Goal: Task Accomplishment & Management: Use online tool/utility

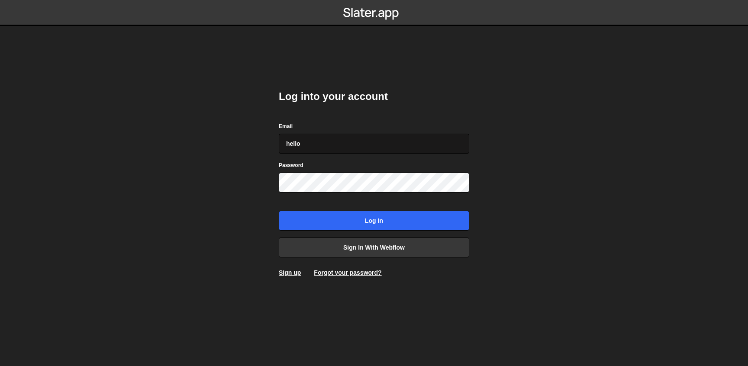
type input "[EMAIL_ADDRESS][DOMAIN_NAME]"
click at [279, 211] on input "Log in" at bounding box center [374, 221] width 191 height 20
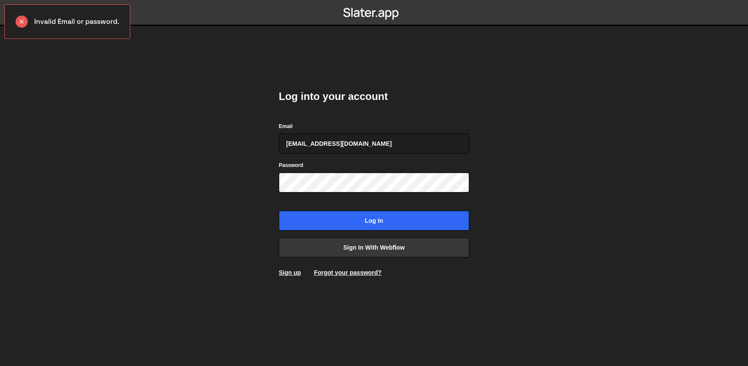
click at [395, 170] on div "Password" at bounding box center [374, 177] width 191 height 32
click at [279, 211] on input "Log in" at bounding box center [374, 221] width 191 height 20
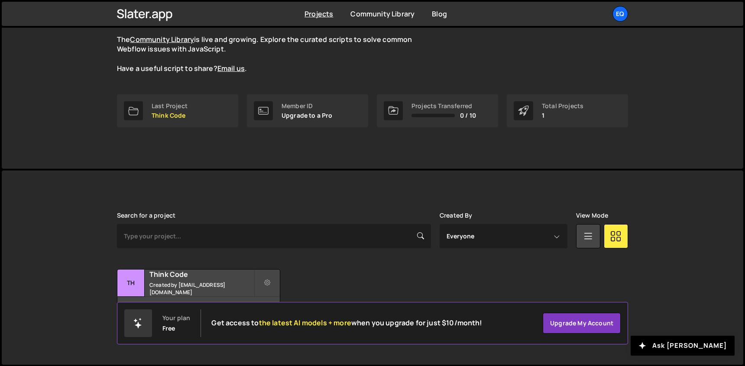
scroll to position [78, 0]
click at [191, 118] on link "Last Project Think Code" at bounding box center [177, 111] width 121 height 33
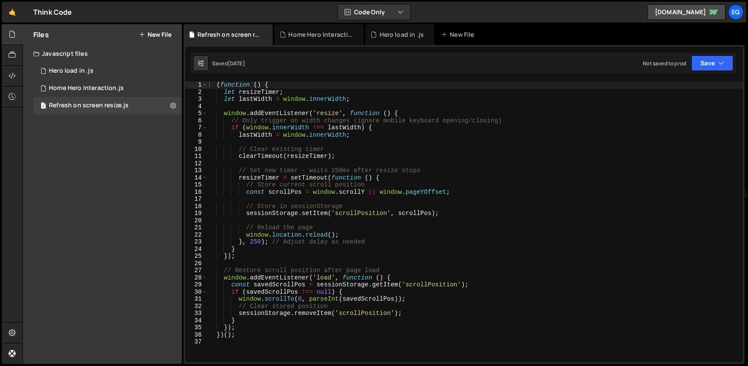
click at [157, 34] on button "New File" at bounding box center [155, 34] width 32 height 7
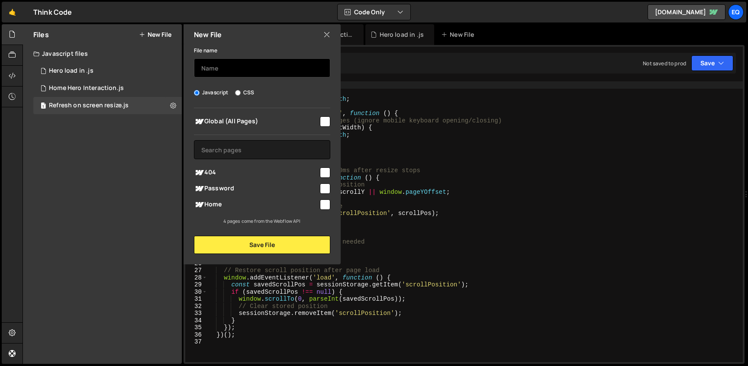
click at [247, 70] on input "text" at bounding box center [262, 67] width 136 height 19
click at [325, 204] on input "checkbox" at bounding box center [325, 205] width 10 height 10
checkbox input "true"
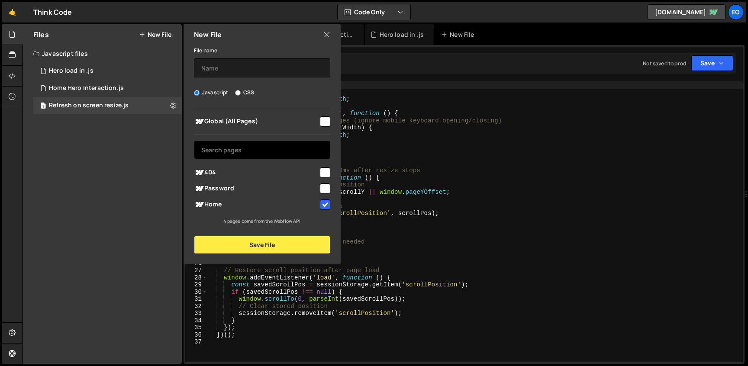
click at [279, 148] on input "text" at bounding box center [262, 149] width 136 height 19
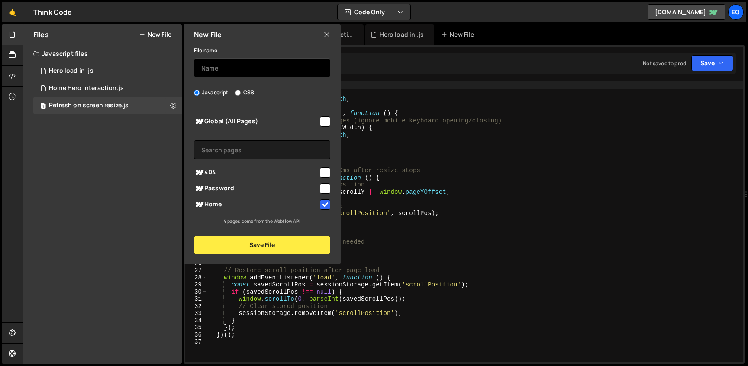
click at [281, 64] on input "text" at bounding box center [262, 67] width 136 height 19
click at [246, 92] on label "CSS" at bounding box center [244, 92] width 19 height 9
click at [241, 92] on input "CSS" at bounding box center [238, 93] width 6 height 6
radio input "true"
click at [259, 66] on input "text" at bounding box center [262, 67] width 136 height 19
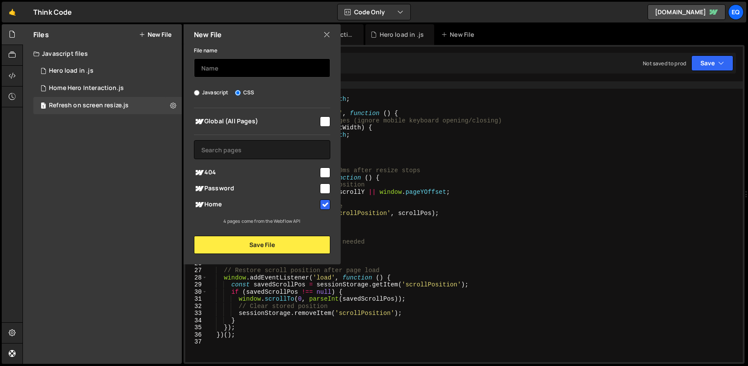
type input "H"
type input "Load in CSS"
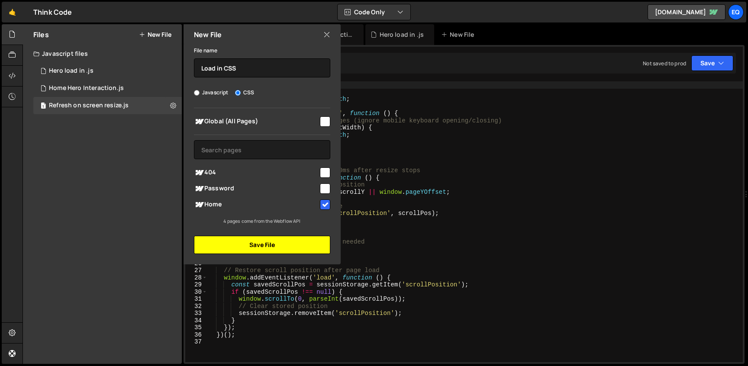
click at [290, 240] on button "Save File" at bounding box center [262, 245] width 136 height 18
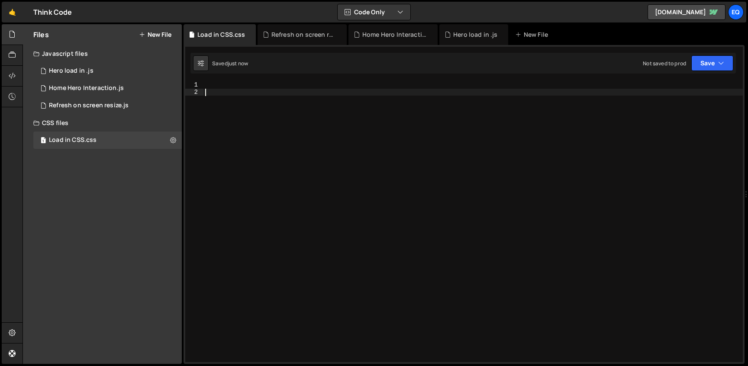
click at [319, 123] on div at bounding box center [474, 228] width 540 height 295
paste textarea "}"
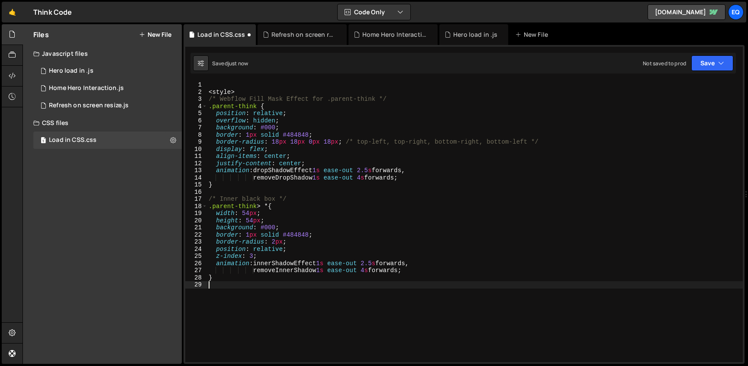
type textarea "}"
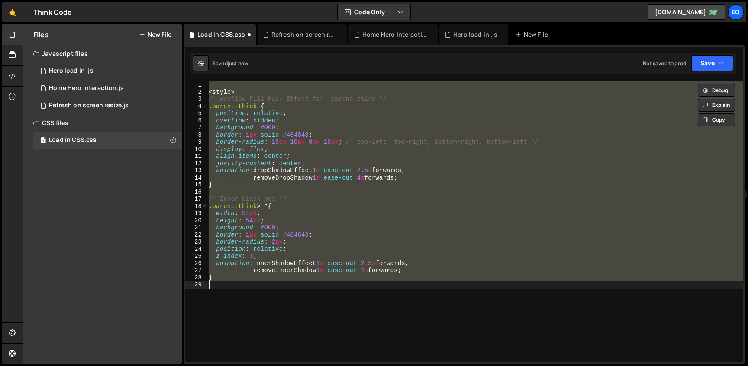
paste textarea
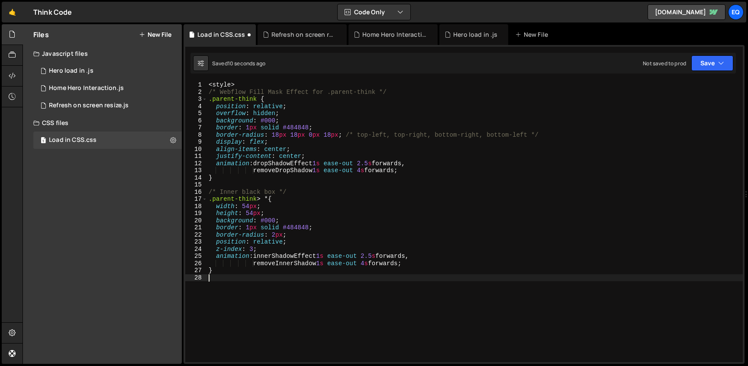
click at [352, 170] on div "< style > /* Webflow Fill Mask Effect for .parent-think */ .parent-think { posi…" at bounding box center [475, 228] width 536 height 295
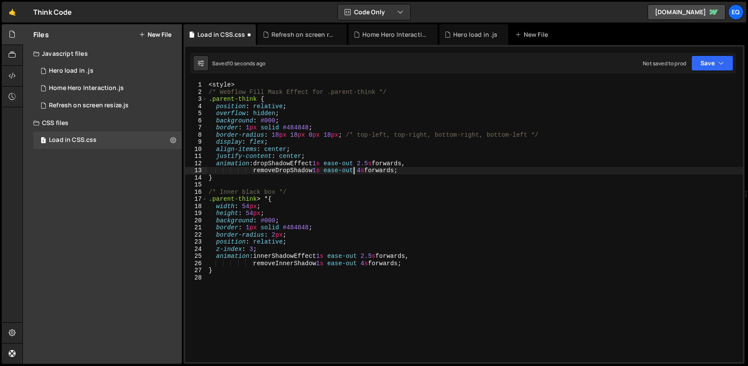
type textarea "}"
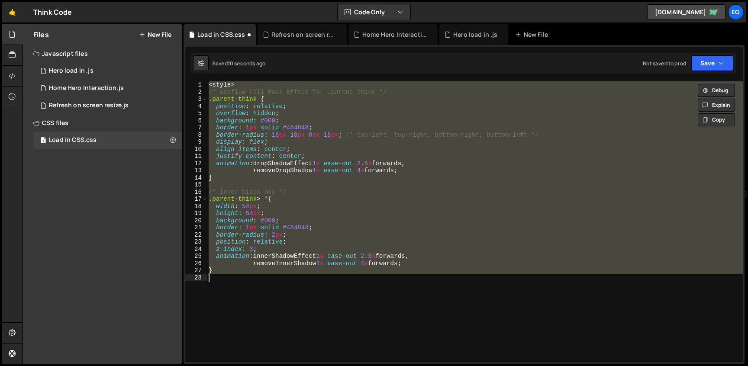
paste textarea
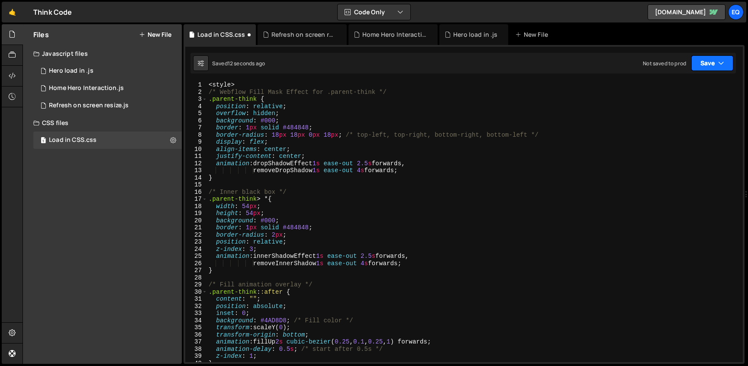
click at [706, 64] on button "Save" at bounding box center [713, 63] width 42 height 16
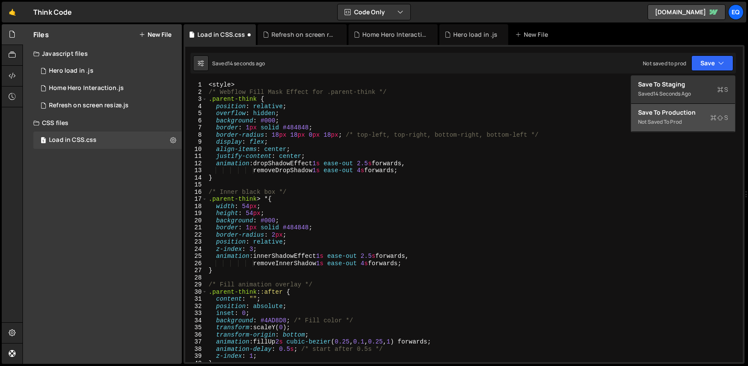
click at [696, 115] on div "Save to Production S" at bounding box center [683, 112] width 90 height 9
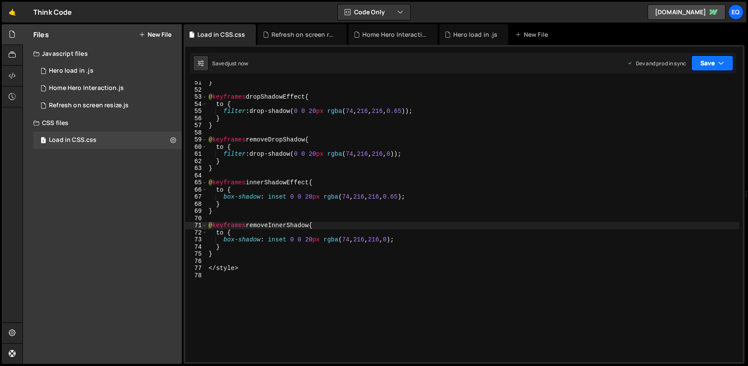
click at [702, 68] on button "Save" at bounding box center [713, 63] width 42 height 16
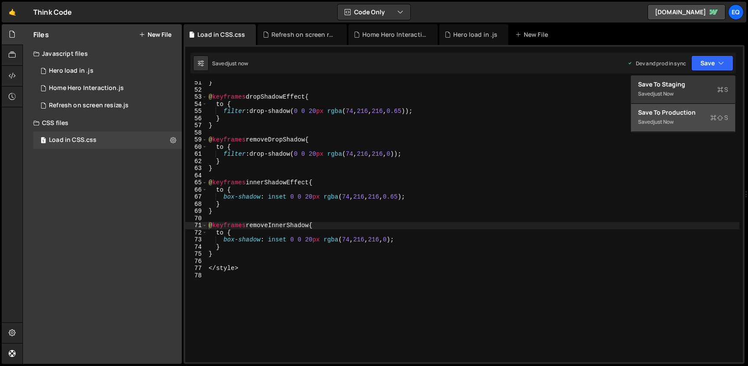
click at [690, 126] on div "Saved just now" at bounding box center [683, 122] width 90 height 10
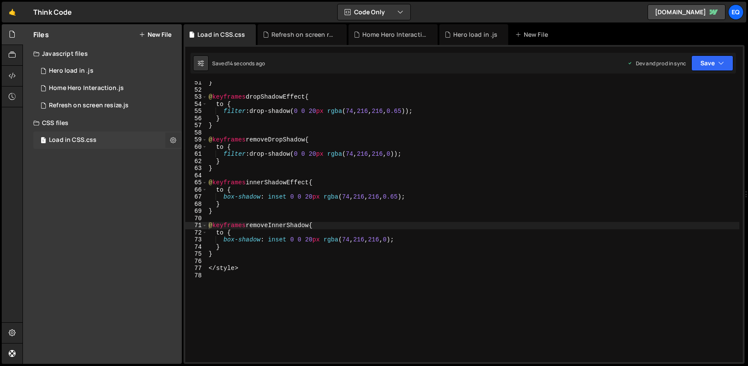
click at [176, 142] on icon at bounding box center [173, 140] width 6 height 8
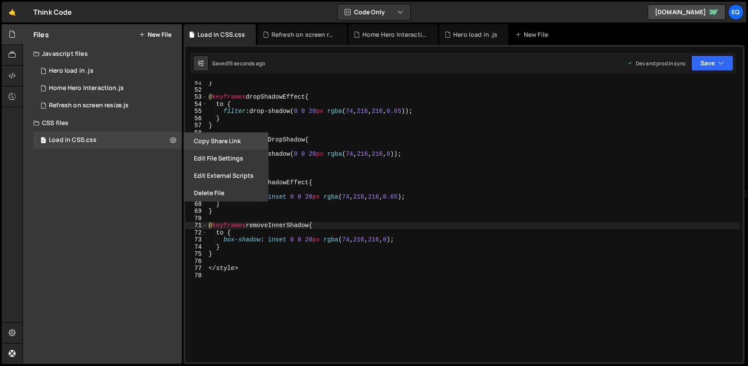
click at [227, 141] on button "Copy share link" at bounding box center [226, 141] width 85 height 17
click at [447, 179] on div "} @ keyframes dropShadowEffect { to { filter : drop-shadow( 0 0 20 px rgba ( 74…" at bounding box center [473, 226] width 533 height 295
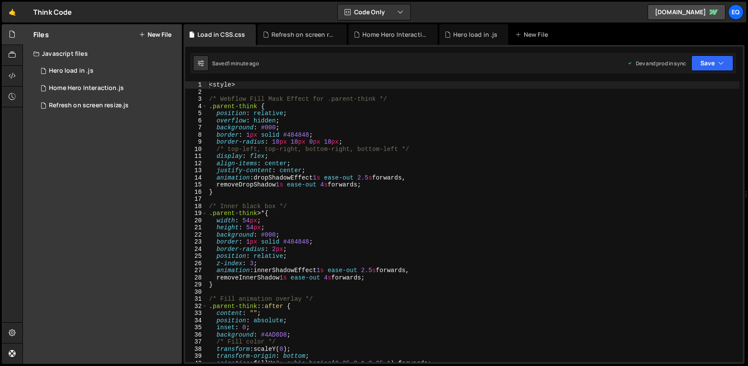
click at [331, 158] on div "< style > /* Webflow Fill Mask Effect for .parent-think */ .parent-think { posi…" at bounding box center [473, 228] width 532 height 295
type textarea "</style>"
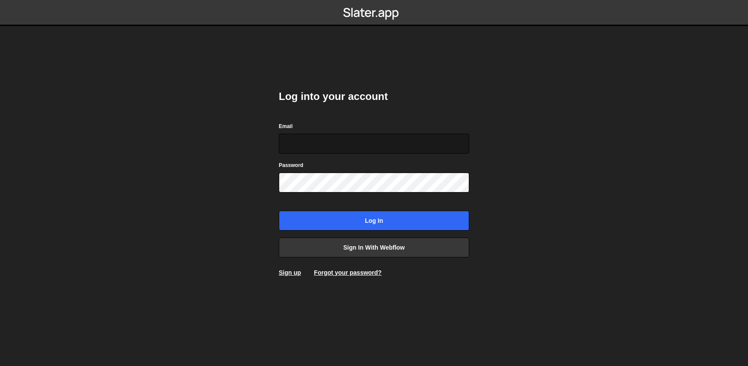
click at [365, 139] on input "Email" at bounding box center [374, 144] width 191 height 20
type input "[EMAIL_ADDRESS][DOMAIN_NAME]"
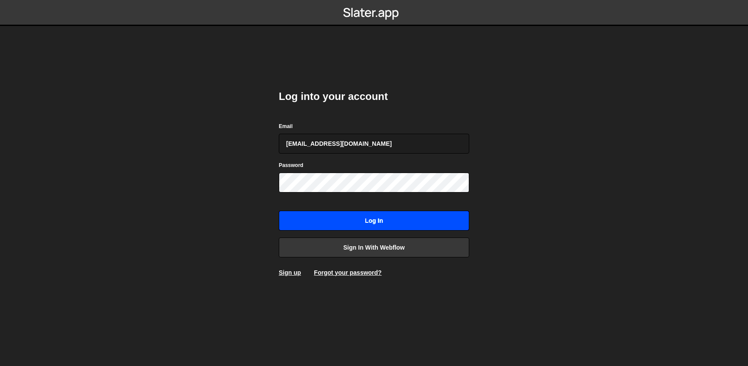
click at [349, 214] on input "Log in" at bounding box center [374, 221] width 191 height 20
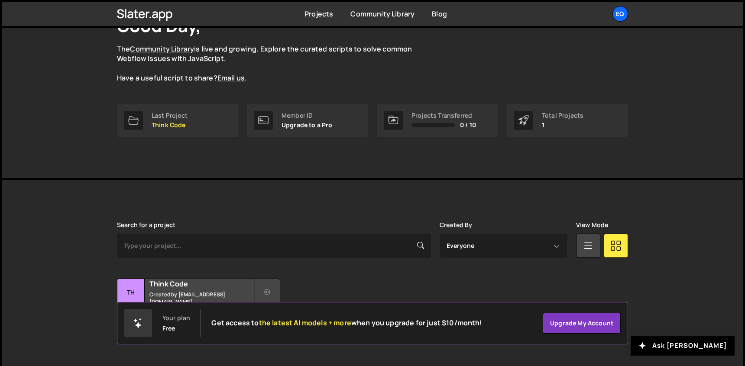
scroll to position [79, 0]
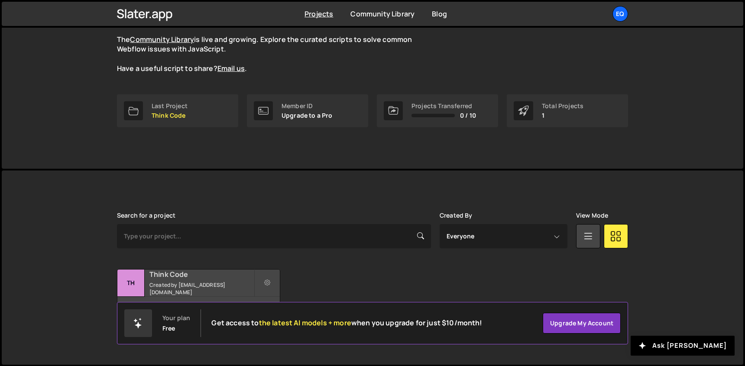
click at [206, 296] on div "Th Think Code Created by hello@hadinaghi.com.au" at bounding box center [198, 283] width 162 height 27
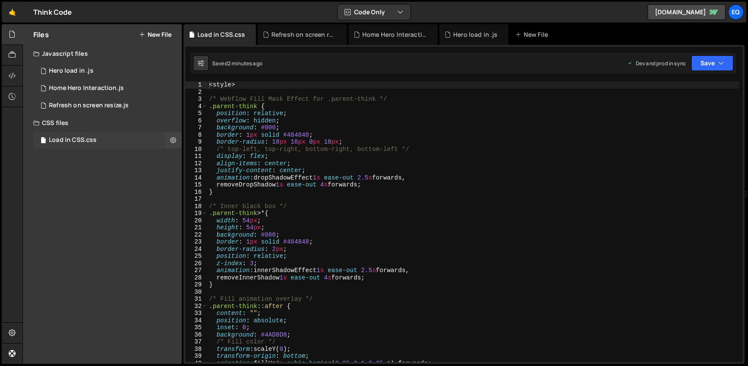
click at [77, 135] on div "Load in CSS.css 0" at bounding box center [107, 140] width 149 height 17
click at [284, 129] on div "< style > /* Webflow Fill Mask Effect for .parent-think */ .parent-think { posi…" at bounding box center [473, 228] width 532 height 295
click at [377, 159] on div "< style > /* Webflow Fill Mask Effect for .parent-think */ .parent-think { posi…" at bounding box center [473, 228] width 532 height 295
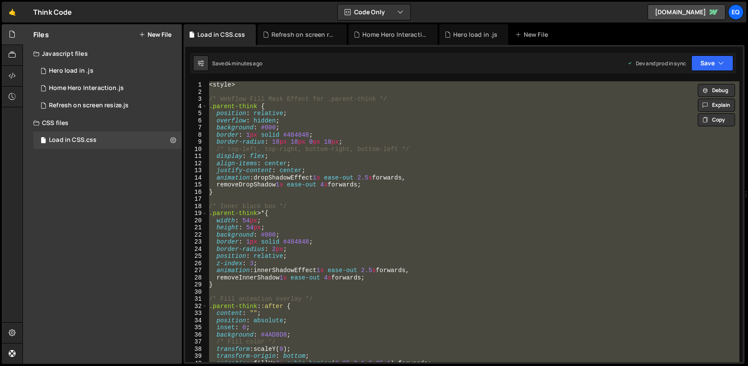
click at [428, 137] on div "< style > /* Webflow Fill Mask Effect for .parent-think */ .parent-think { posi…" at bounding box center [473, 221] width 532 height 281
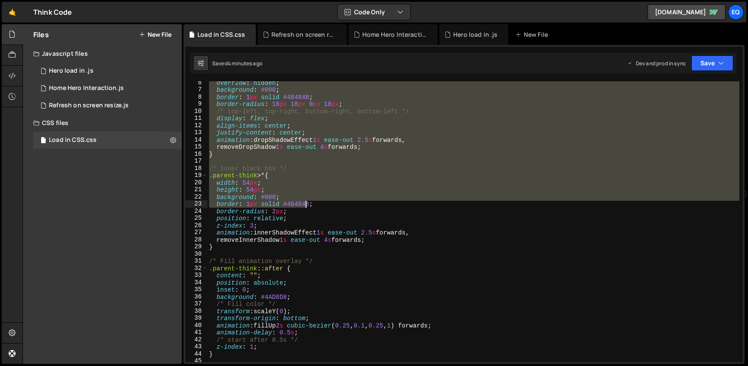
scroll to position [13, 0]
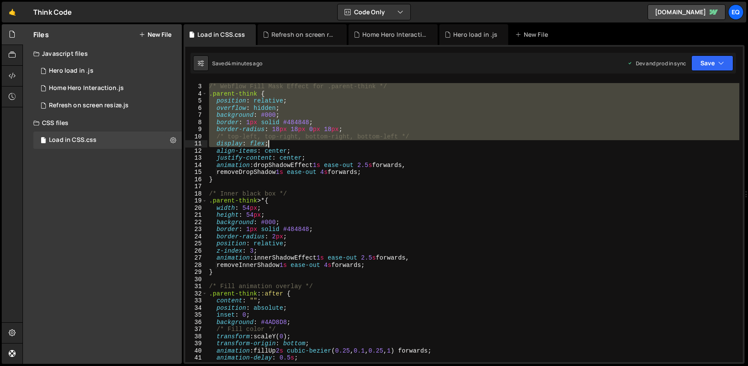
drag, startPoint x: 208, startPoint y: 96, endPoint x: 345, endPoint y: 143, distance: 144.4
click at [345, 143] on div "/* Webflow Fill Mask Effect for .parent-think */ .parent-think { position : rel…" at bounding box center [473, 223] width 532 height 295
click at [345, 143] on div "/* Webflow Fill Mask Effect for .parent-think */ .parent-think { position : rel…" at bounding box center [473, 221] width 532 height 281
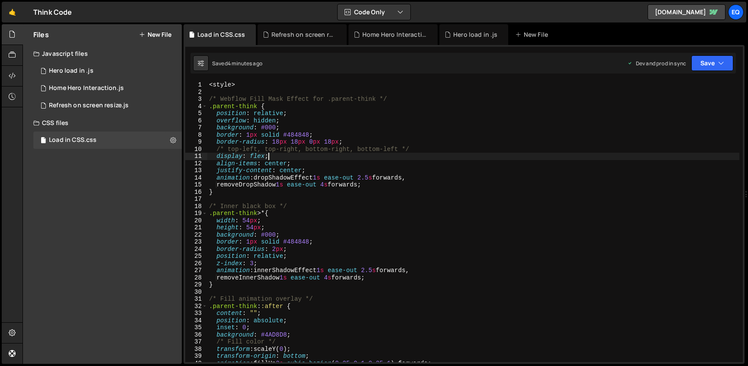
scroll to position [0, 0]
click at [386, 181] on div "< style > /* Webflow Fill Mask Effect for .parent-think */ .parent-think { posi…" at bounding box center [473, 228] width 532 height 295
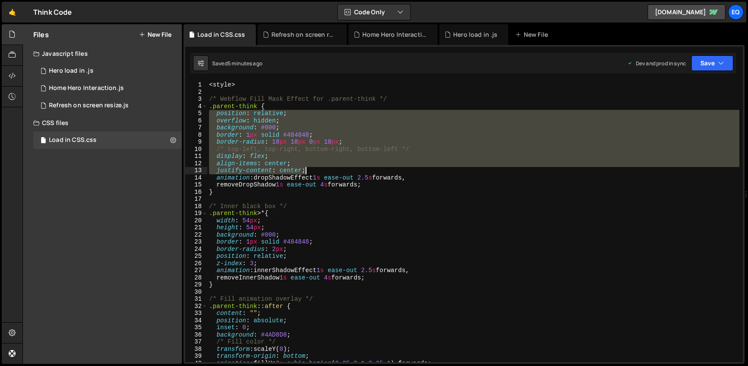
drag, startPoint x: 210, startPoint y: 114, endPoint x: 504, endPoint y: 171, distance: 299.0
click at [504, 171] on div "< style > /* Webflow Fill Mask Effect for .parent-think */ .parent-think { posi…" at bounding box center [473, 228] width 532 height 295
click at [405, 184] on div "< style > /* Webflow Fill Mask Effect for .parent-think */ .parent-think { posi…" at bounding box center [473, 228] width 532 height 295
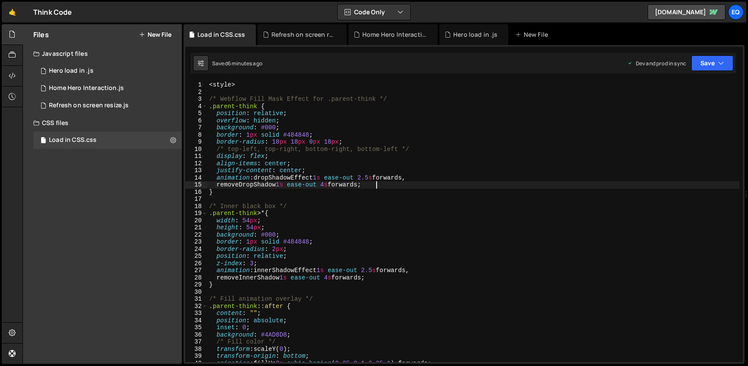
type textarea "</style>"
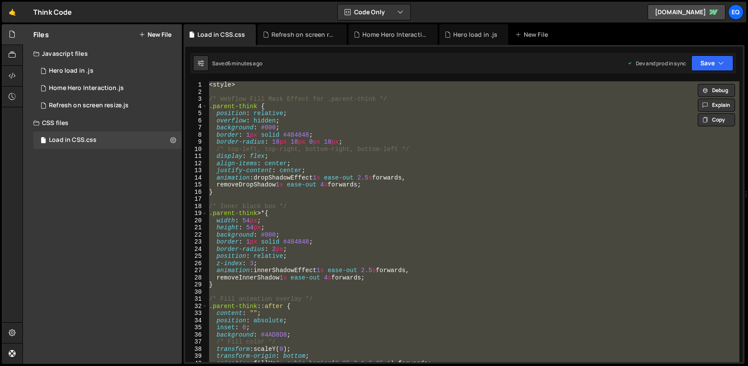
paste textarea
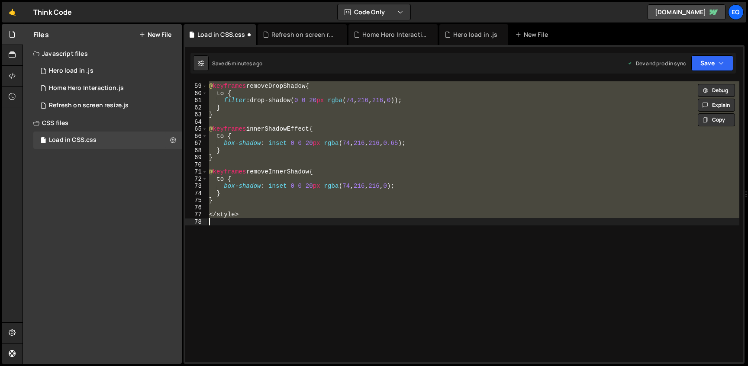
scroll to position [413, 0]
click at [575, 159] on div "@ keyframes removeDropShadow { to { filter : drop-shadow( 0 0 20 px rgba ( 74 ,…" at bounding box center [473, 222] width 532 height 295
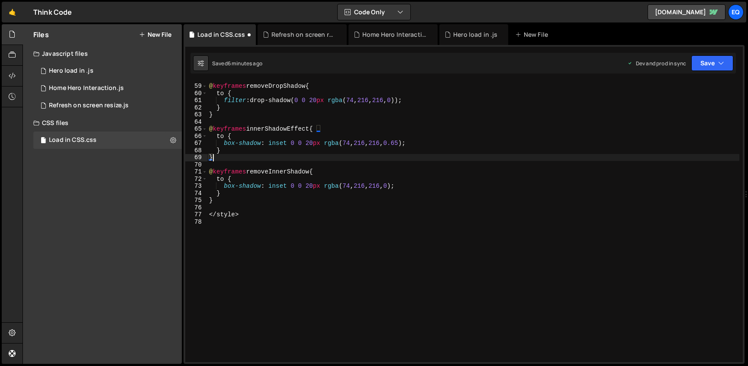
click at [575, 159] on div "@ keyframes removeDropShadow { to { filter : drop-shadow( 0 0 20 px rgba ( 74 ,…" at bounding box center [473, 222] width 532 height 295
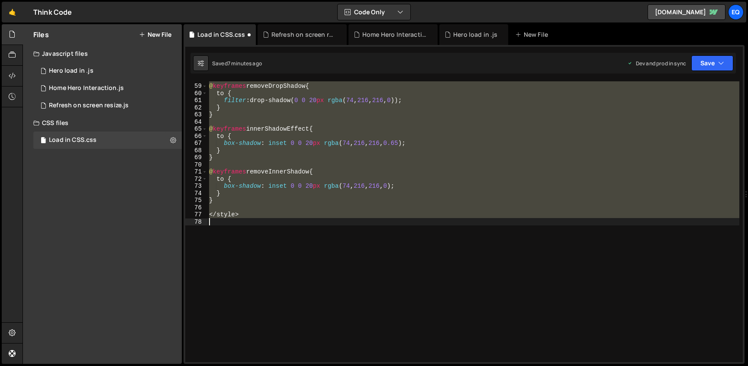
click at [393, 178] on div "@ keyframes removeDropShadow { to { filter : drop-shadow( 0 0 20 px rgba ( 74 ,…" at bounding box center [473, 221] width 532 height 281
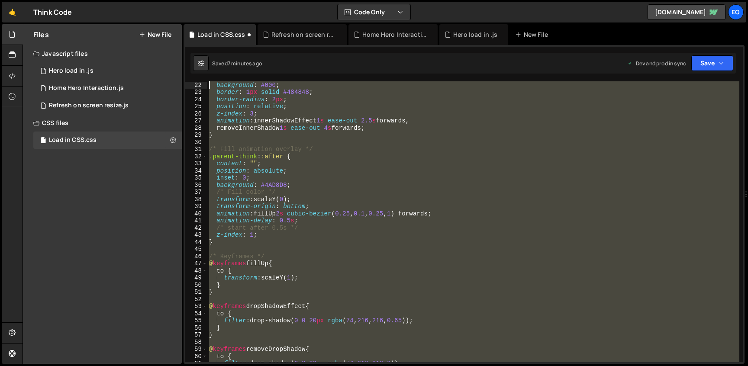
scroll to position [0, 0]
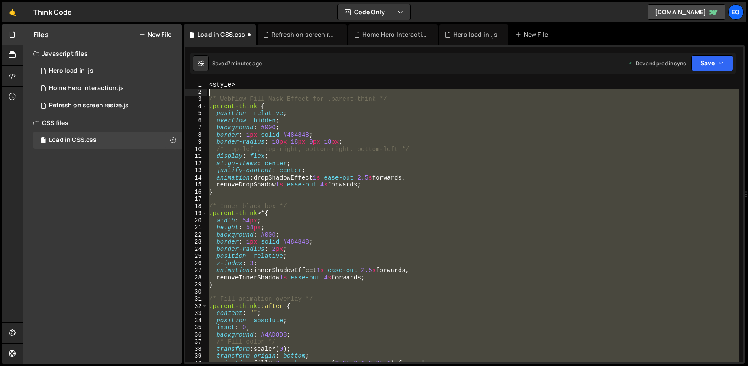
drag, startPoint x: 236, startPoint y: 206, endPoint x: 204, endPoint y: 94, distance: 115.9
click at [204, 94] on div "to { 1 2 3 4 5 6 7 8 9 10 11 12 13 14 15 16 17 18 19 20 21 22 23 24 25 26 27 28…" at bounding box center [464, 221] width 558 height 281
type textarea "/* Webflow Fill Mask Effect for .parent-think */"
paste textarea
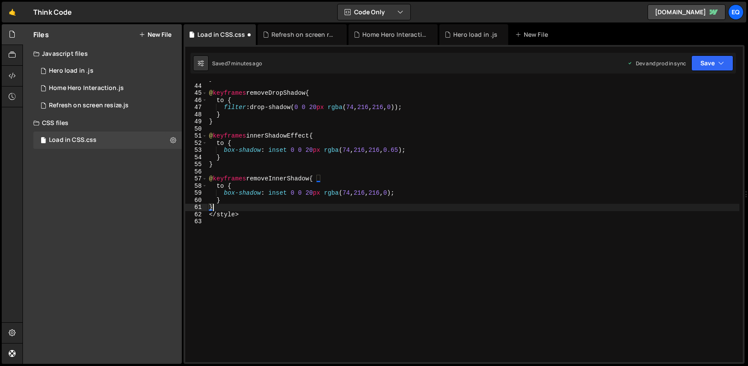
type textarea "</style>"
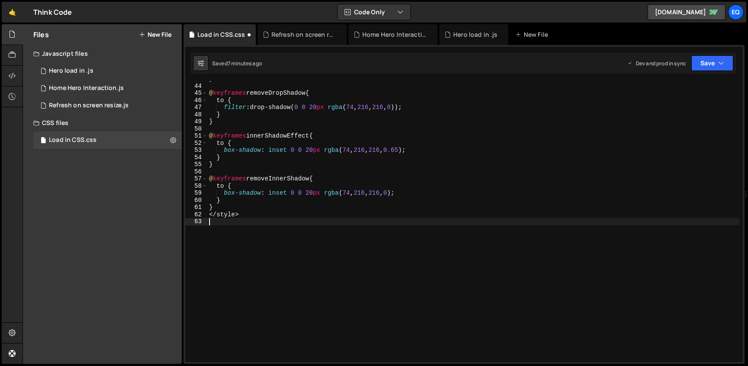
scroll to position [299, 0]
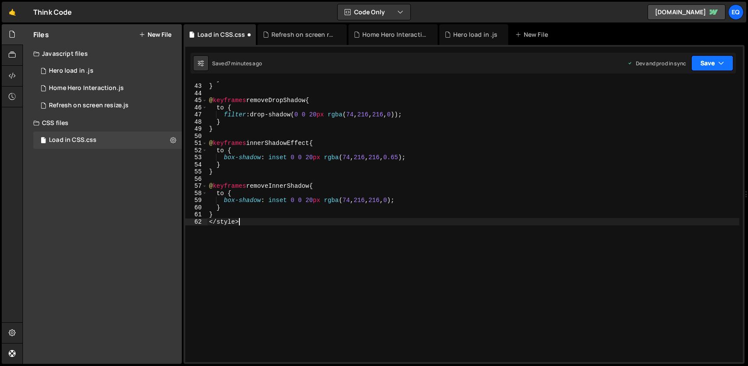
click at [722, 55] on button "Save" at bounding box center [713, 63] width 42 height 16
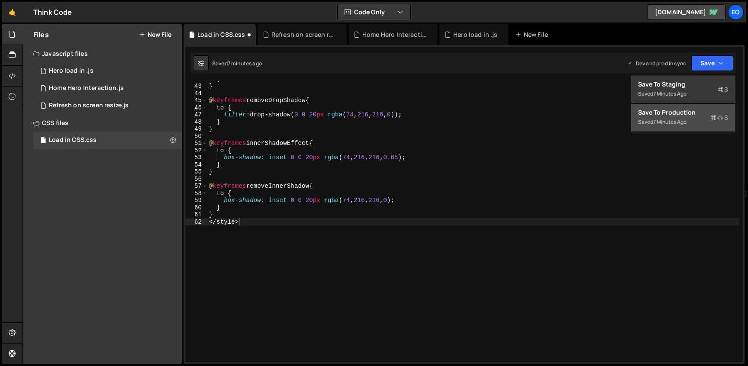
click at [689, 118] on div "Saved 7 minutes ago" at bounding box center [683, 122] width 90 height 10
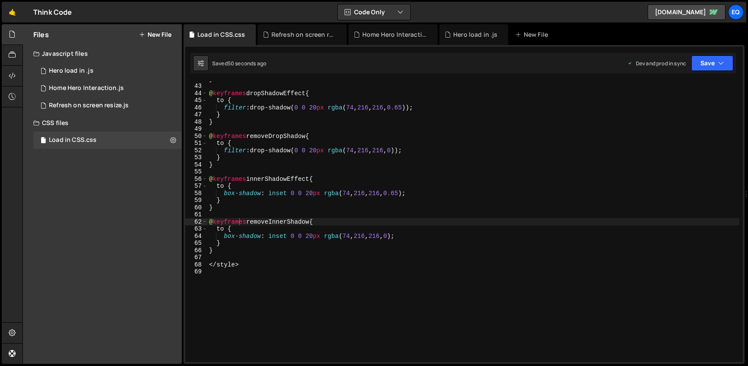
click at [248, 262] on div "} @ keyframes dropShadowEffect { to { filter : drop-shadow( 0 0 20 px rgba ( 74…" at bounding box center [473, 222] width 532 height 295
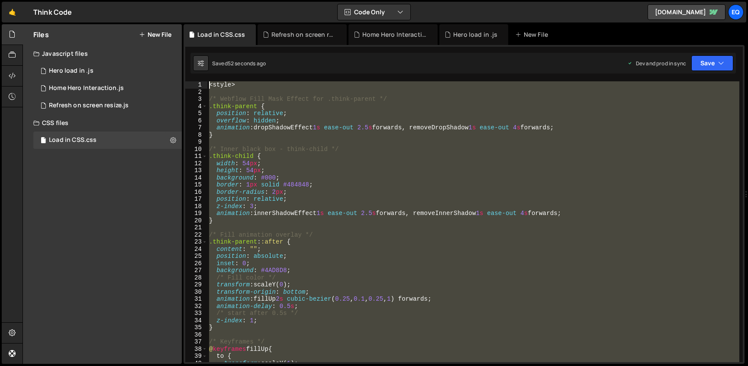
scroll to position [0, 0]
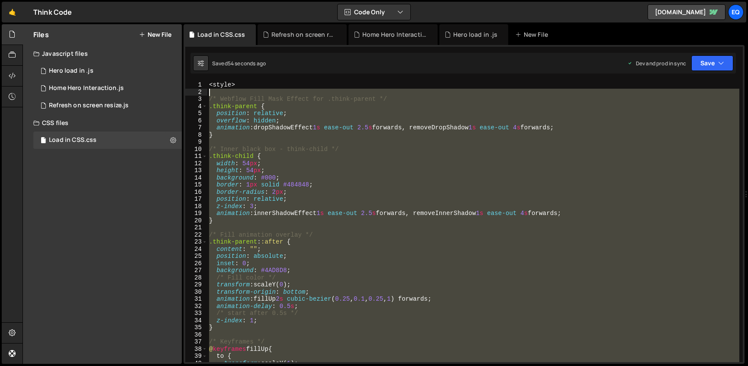
drag, startPoint x: 217, startPoint y: 257, endPoint x: 206, endPoint y: 91, distance: 165.8
click at [206, 91] on div "</style> 1 2 3 4 5 6 7 8 9 10 11 12 13 14 15 16 17 18 19 20 21 22 23 24 25 26 2…" at bounding box center [464, 221] width 558 height 281
type textarea "/* Webflow Fill Mask Effect for .think-parent */"
paste textarea
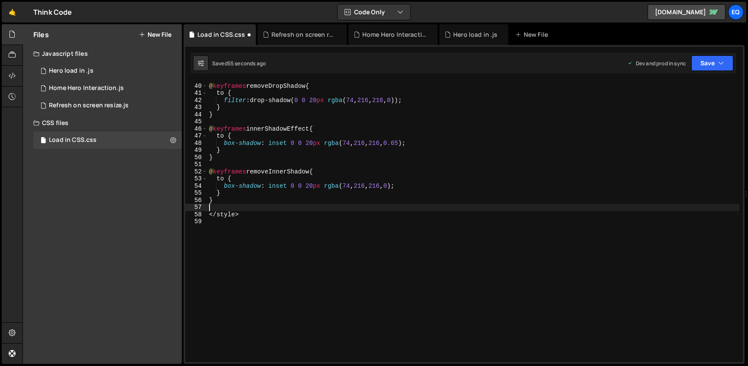
type textarea "}"
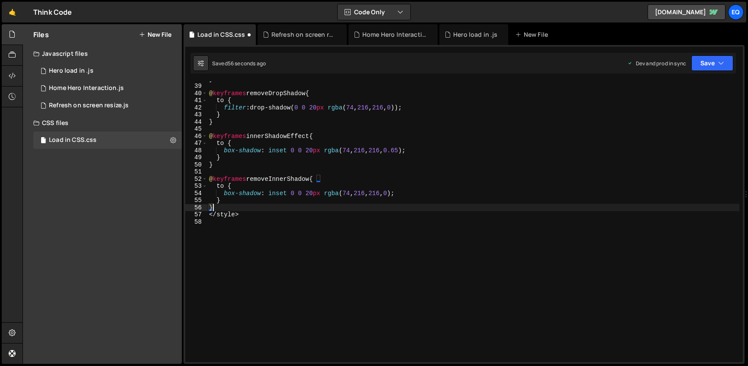
click at [285, 222] on div "} @ keyframes removeDropShadow { to { filter : drop-shadow( 0 0 20 px rgba ( 74…" at bounding box center [473, 222] width 532 height 295
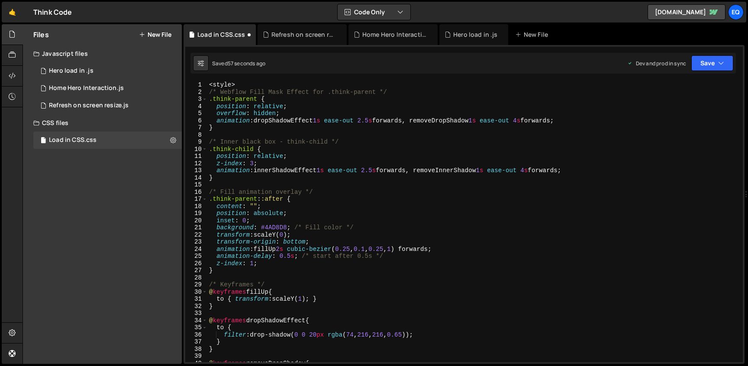
scroll to position [0, 0]
click at [719, 72] on div "Saved 58 seconds ago Dev and prod in sync Upgrade to Edit Save Save to Staging …" at bounding box center [464, 63] width 546 height 21
click at [720, 57] on button "Save" at bounding box center [713, 63] width 42 height 16
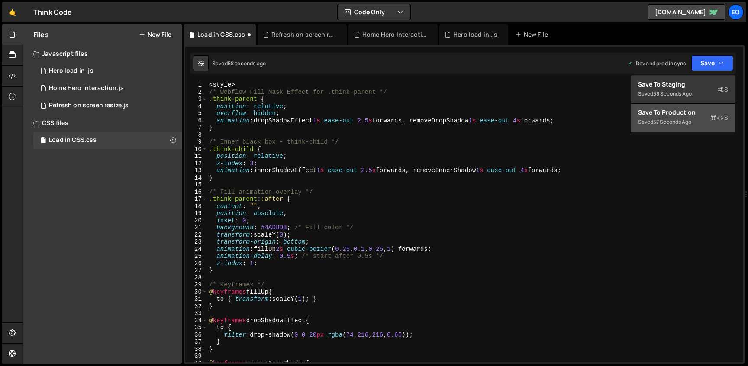
click at [689, 110] on div "Save to Production S" at bounding box center [683, 112] width 90 height 9
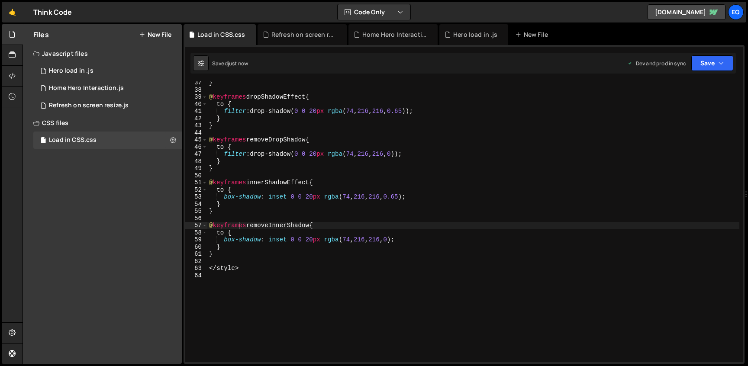
click at [433, 269] on div "} @ keyframes dropShadowEffect { to { filter : drop-shadow( 0 0 20 px rgba ( 74…" at bounding box center [473, 226] width 532 height 295
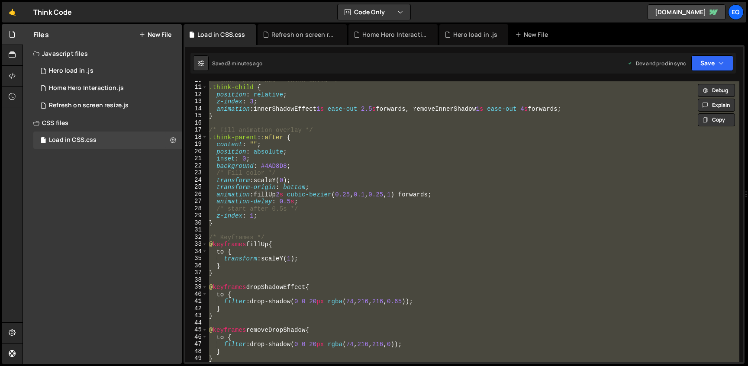
scroll to position [0, 0]
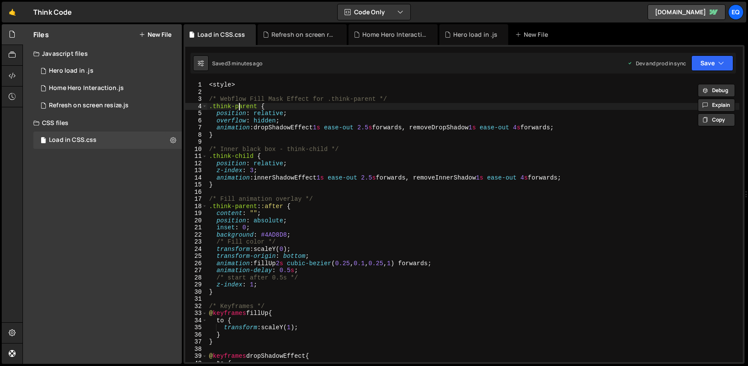
click at [239, 106] on div "< style > /* Webflow Fill Mask Effect for .think-parent */ .think-parent { posi…" at bounding box center [473, 228] width 532 height 295
drag, startPoint x: 257, startPoint y: 104, endPoint x: 202, endPoint y: 103, distance: 54.6
click at [202, 103] on div ".think-parent { 1 2 3 4 5 6 7 8 9 10 11 12 13 14 15 16 17 18 19 20 21 22 23 24 …" at bounding box center [464, 221] width 558 height 281
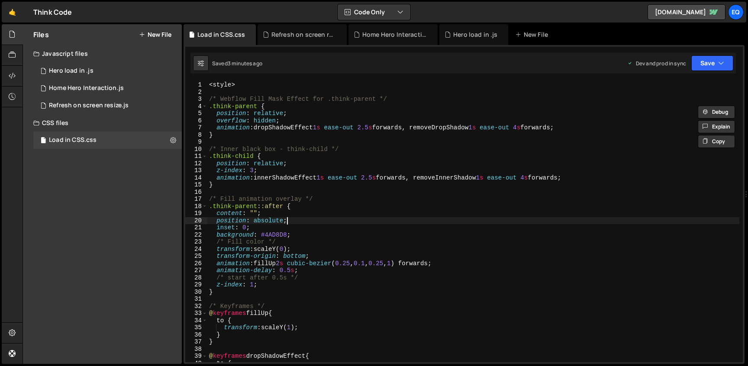
click at [346, 220] on div "< style > /* Webflow Fill Mask Effect for .think-parent */ .think-parent { posi…" at bounding box center [473, 228] width 532 height 295
type textarea "</style>"
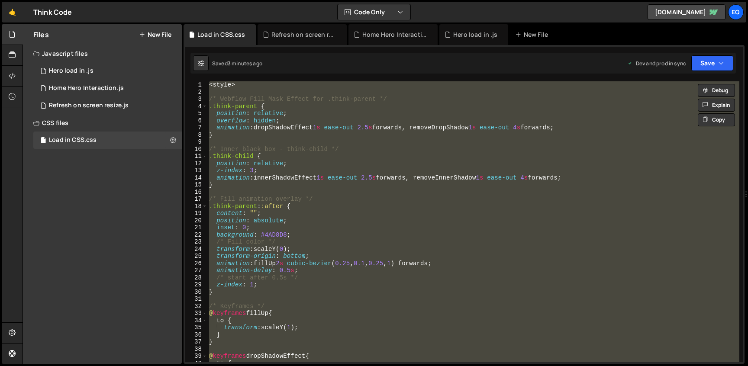
paste textarea
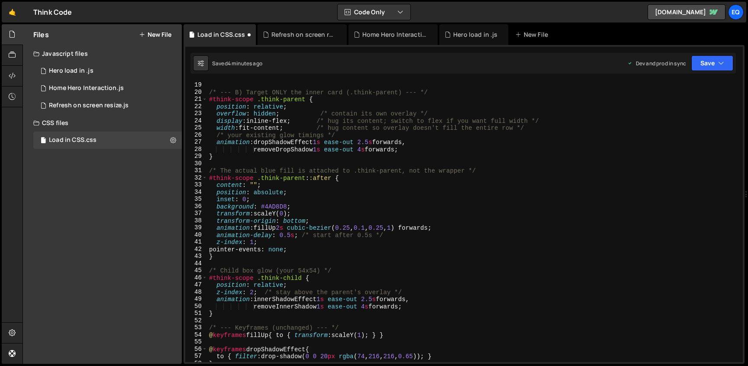
scroll to position [78, 0]
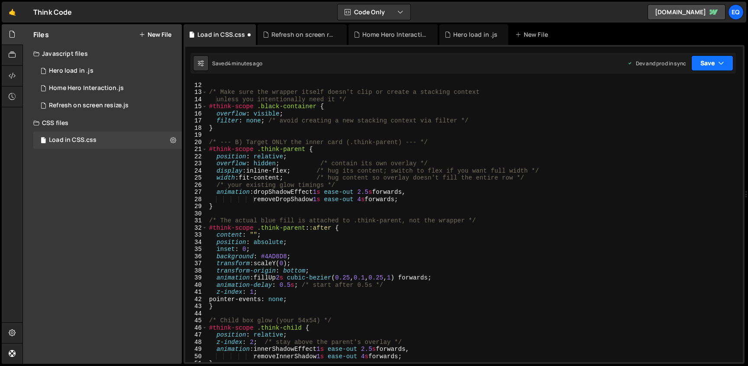
click at [715, 63] on button "Save" at bounding box center [713, 63] width 42 height 16
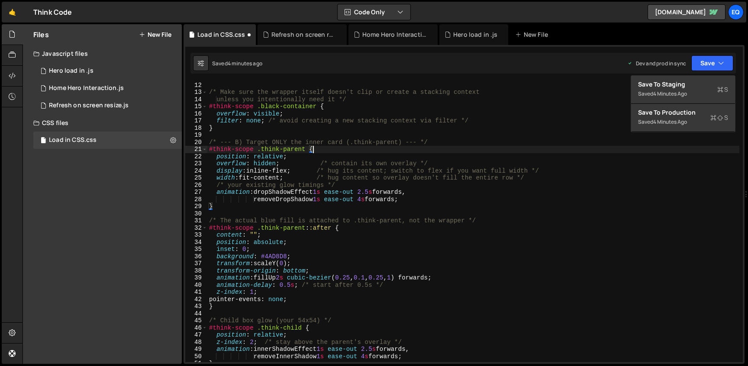
click at [387, 149] on div "} /* Make sure the wrapper itself doesn't clip or create a stacking context unl…" at bounding box center [473, 221] width 532 height 295
type textarea "@keyframes removeInnerShadow </style>"
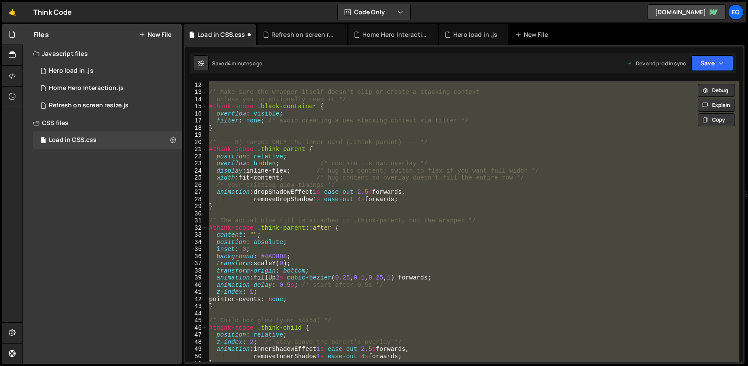
paste textarea
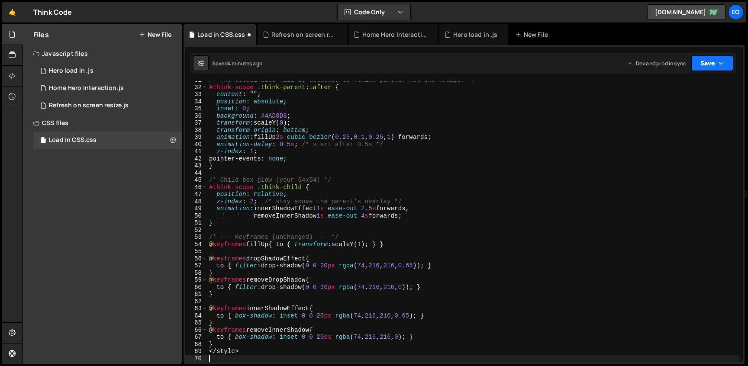
click at [715, 63] on button "Save" at bounding box center [713, 63] width 42 height 16
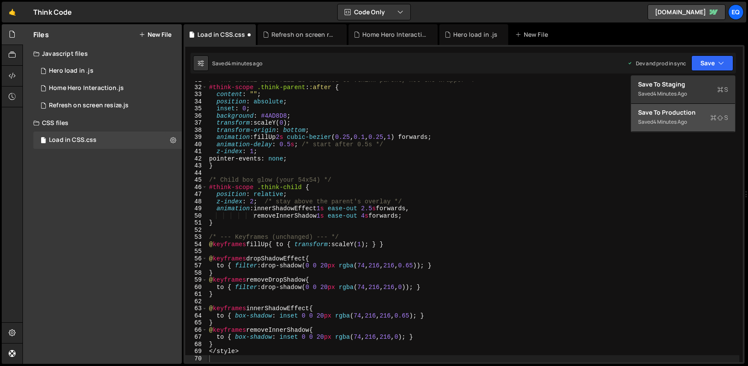
click at [698, 118] on div "Saved 4 minutes ago" at bounding box center [683, 122] width 90 height 10
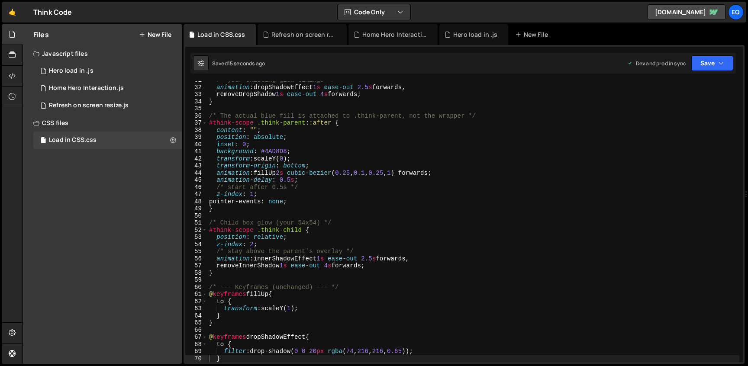
click at [367, 172] on div "/* your existing glow timings */ animation : dropShadowEffect 1 s ease-out 2.5 …" at bounding box center [473, 224] width 532 height 295
type textarea "</style>"
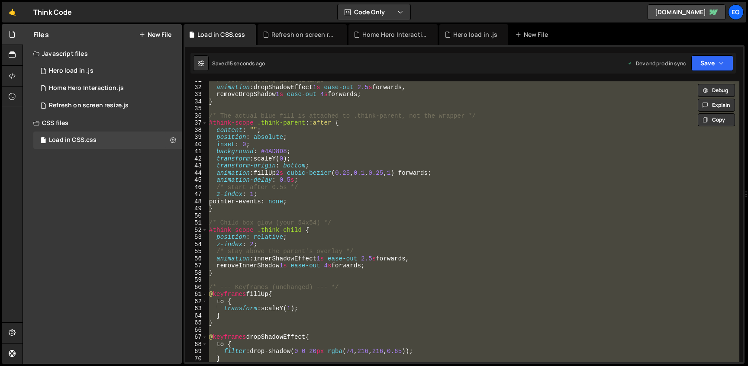
paste textarea
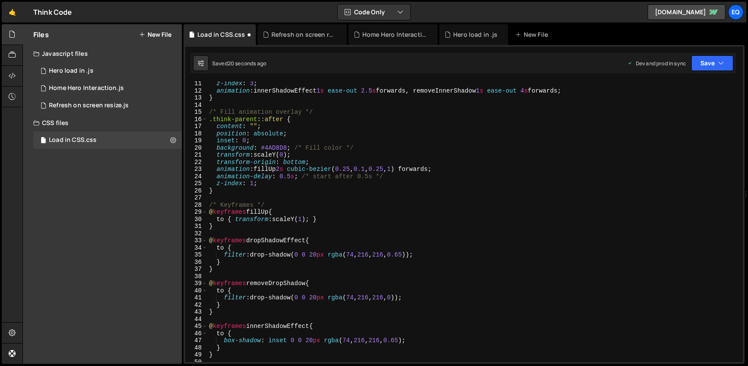
scroll to position [0, 0]
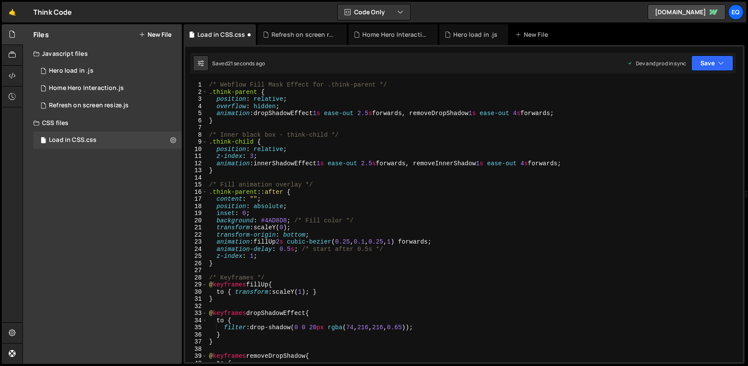
click at [207, 88] on div "1" at bounding box center [196, 84] width 22 height 7
click at [210, 85] on div "/* Webflow Fill Mask Effect for .think-parent */ .think-parent { position : rel…" at bounding box center [473, 228] width 532 height 295
type textarea "/* Webflow Fill Mask Effect for .think-parent */"
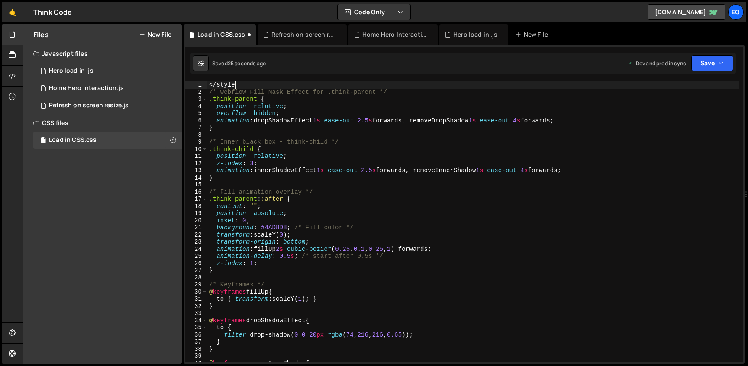
scroll to position [0, 1]
click at [723, 62] on icon "button" at bounding box center [722, 63] width 6 height 9
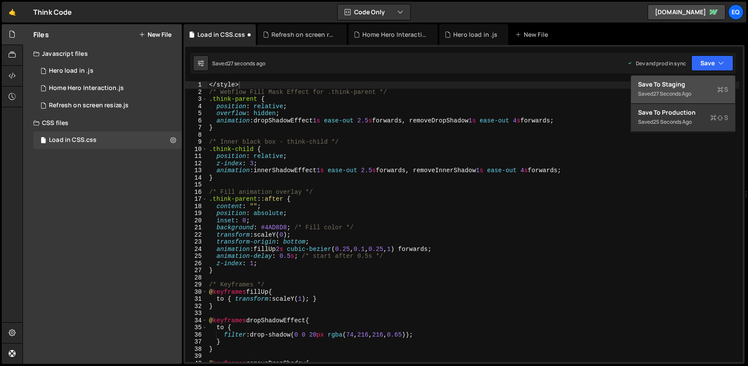
click at [699, 89] on div "Saved 27 seconds ago" at bounding box center [683, 94] width 90 height 10
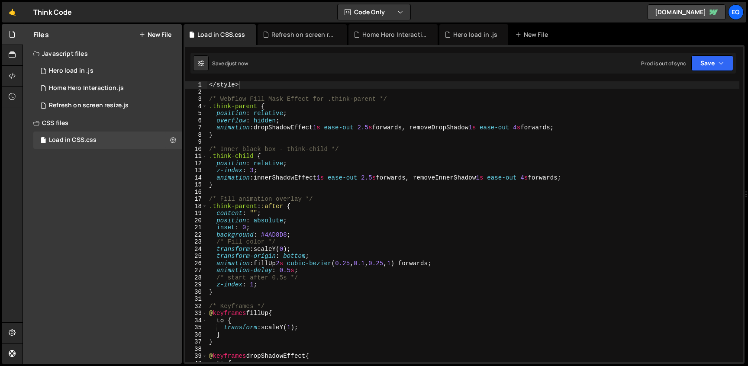
click at [705, 73] on div "Saved just now Prod is out of sync Upgrade to Edit Save Save to Staging S Saved…" at bounding box center [464, 63] width 546 height 21
click at [706, 68] on button "Save" at bounding box center [713, 63] width 42 height 16
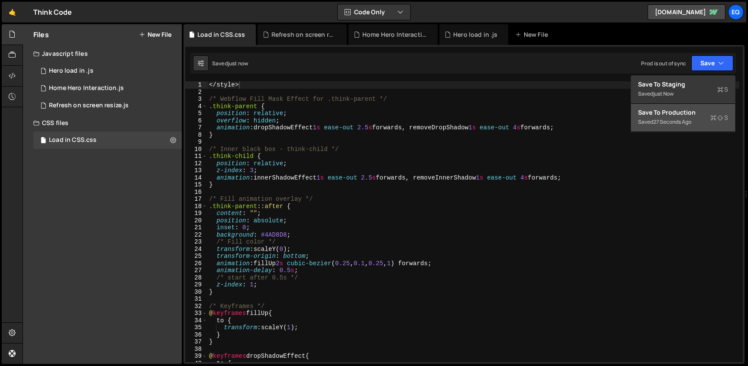
click at [693, 113] on div "Save to Production S" at bounding box center [683, 112] width 90 height 9
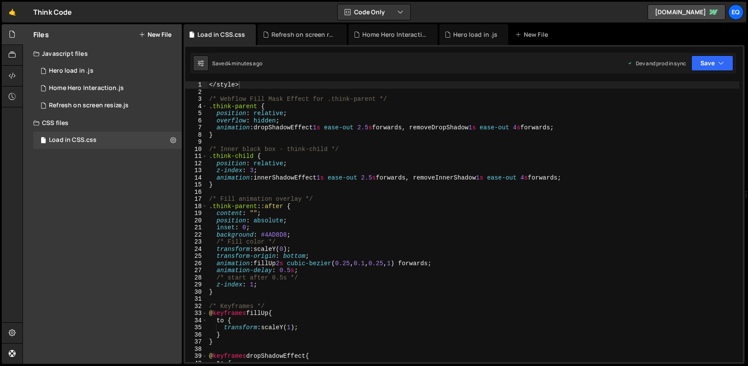
click at [333, 187] on div "</ style > /* Webflow Fill Mask Effect for .think-parent */ .think-parent { pos…" at bounding box center [473, 228] width 532 height 295
type textarea "</style>"
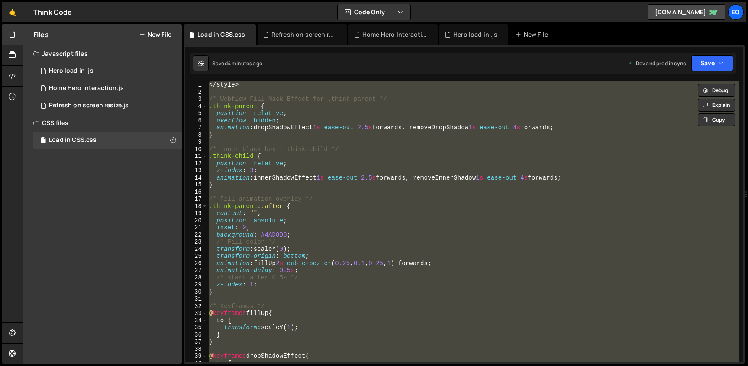
paste textarea
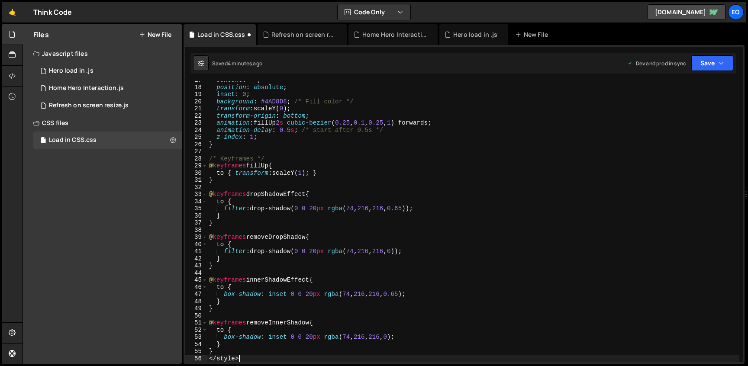
scroll to position [0, 1]
drag, startPoint x: 305, startPoint y: 219, endPoint x: 315, endPoint y: 335, distance: 116.1
click at [315, 335] on div "content : " " ; position : absolute ; inset : 0 ; background : #4AD8D8 ; /* Fil…" at bounding box center [473, 224] width 532 height 295
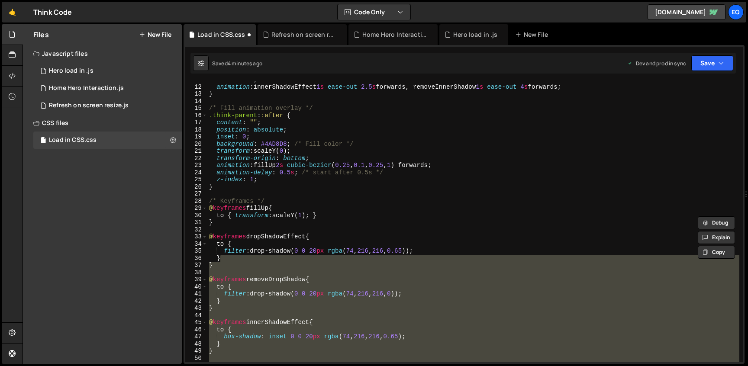
scroll to position [0, 0]
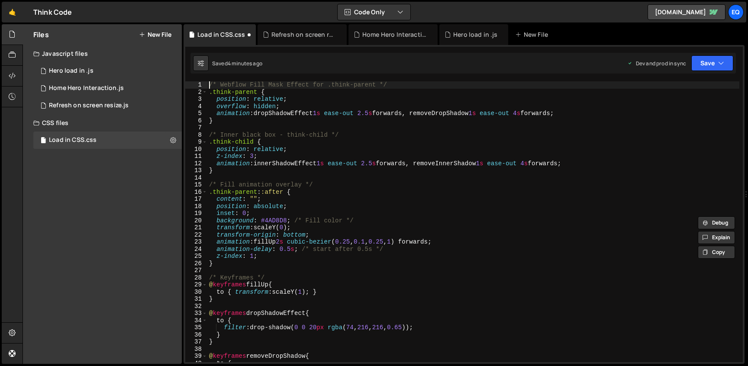
click at [208, 87] on div "/* Webflow Fill Mask Effect for .think-parent */ .think-parent { position : rel…" at bounding box center [473, 228] width 532 height 295
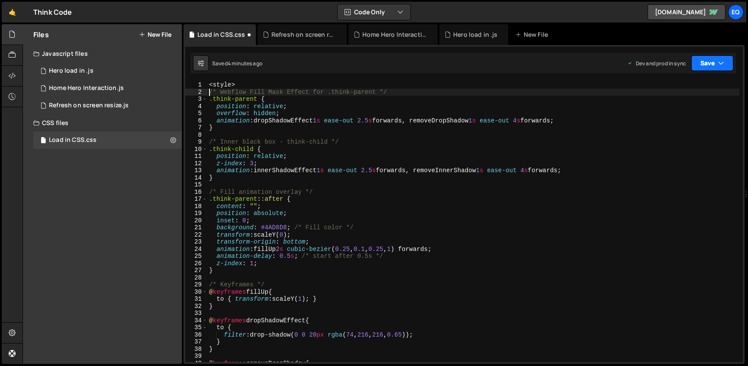
click at [704, 68] on button "Save" at bounding box center [713, 63] width 42 height 16
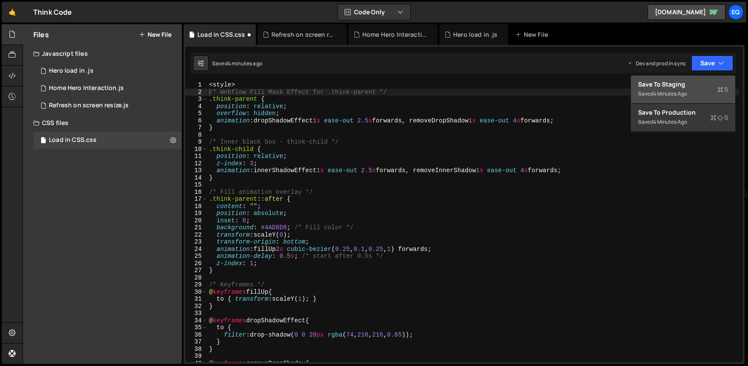
click at [694, 90] on div "Saved 4 minutes ago" at bounding box center [683, 94] width 90 height 10
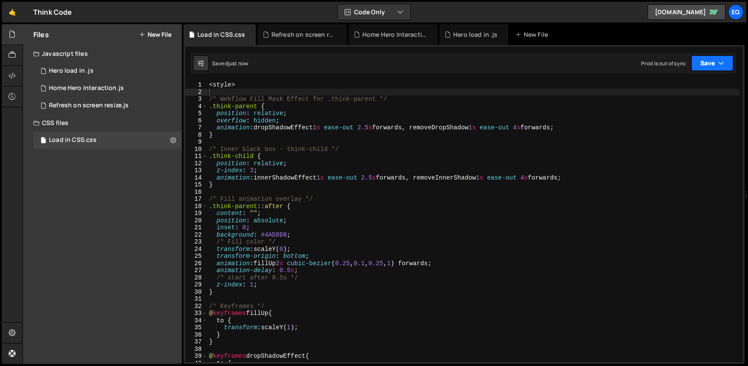
click at [700, 62] on button "Save" at bounding box center [713, 63] width 42 height 16
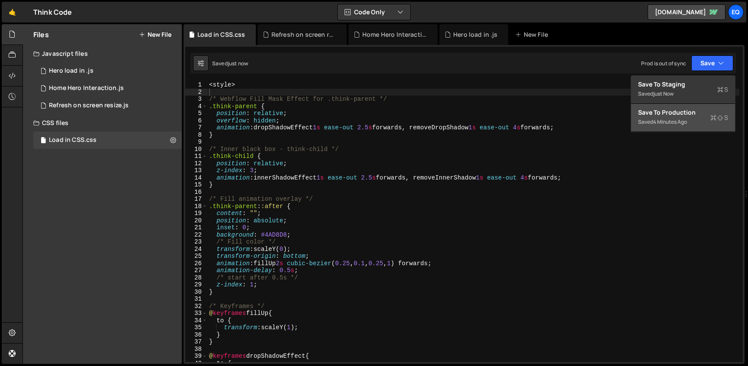
click at [686, 108] on button "Save to Production S Saved 4 minutes ago" at bounding box center [683, 118] width 104 height 28
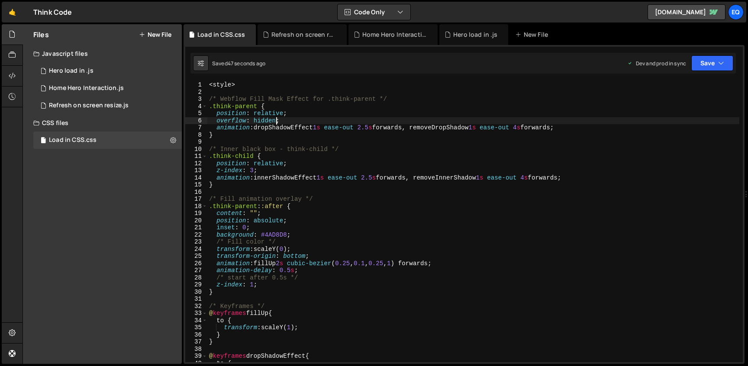
click at [277, 121] on div "< style > /* Webflow Fill Mask Effect for .think-parent */ .think-parent { posi…" at bounding box center [473, 228] width 532 height 295
type textarea "overflow: hidden !important;"
click at [413, 123] on div "< style > /* Webflow Fill Mask Effect for .think-parent */ .think-parent { posi…" at bounding box center [473, 228] width 532 height 295
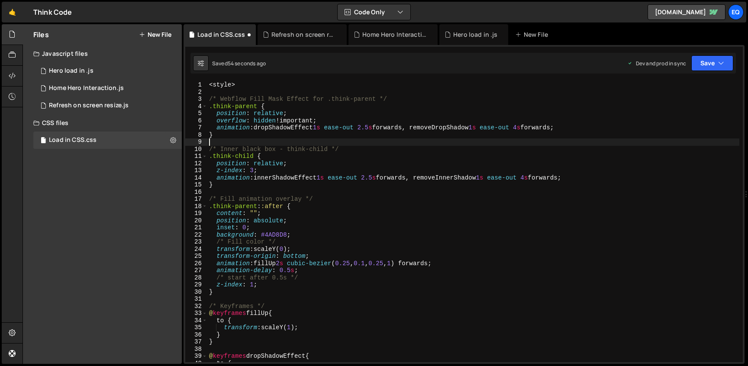
click at [581, 139] on div "< style > /* Webflow Fill Mask Effect for .think-parent */ .think-parent { posi…" at bounding box center [473, 228] width 532 height 295
click at [719, 65] on icon "button" at bounding box center [722, 63] width 6 height 9
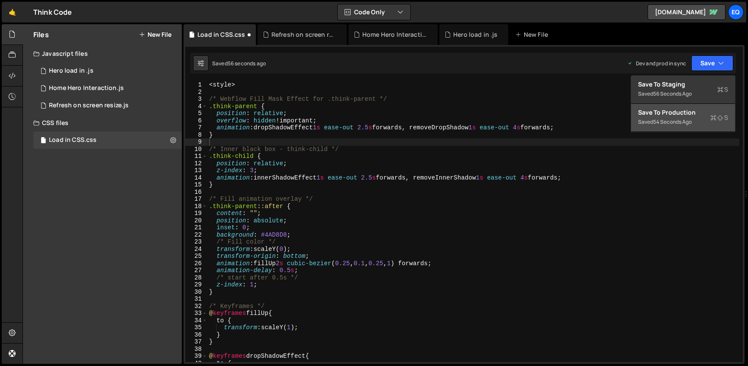
click at [683, 113] on div "Save to Production S" at bounding box center [683, 112] width 90 height 9
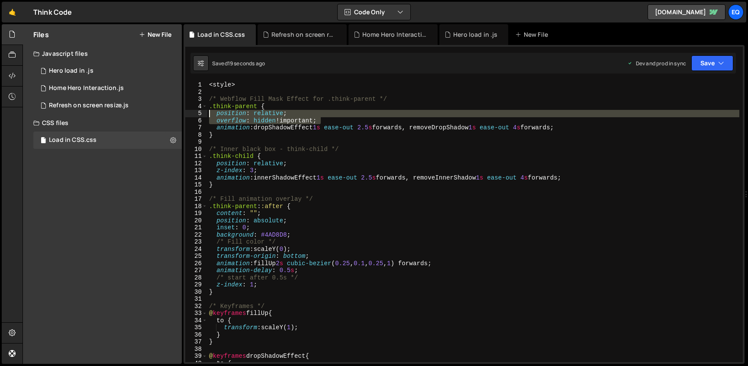
drag, startPoint x: 334, startPoint y: 122, endPoint x: 192, endPoint y: 114, distance: 142.7
click at [192, 114] on div "overflow: hidden !important; 1 2 3 4 5 6 7 8 9 10 11 12 13 14 15 16 17 18 19 20…" at bounding box center [464, 221] width 558 height 281
type textarea "position: relative; overflow: hidden !important;"
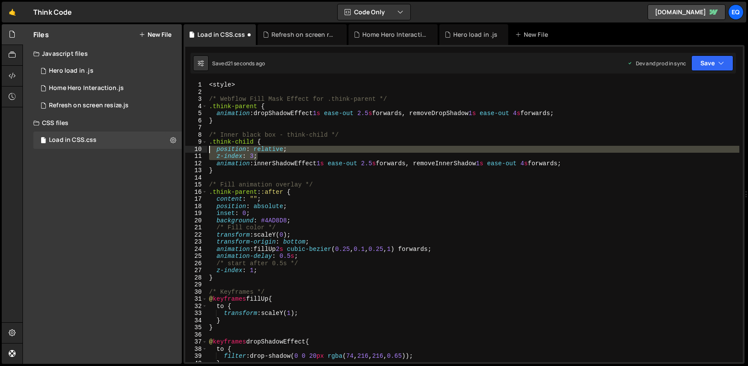
drag, startPoint x: 288, startPoint y: 157, endPoint x: 188, endPoint y: 151, distance: 101.1
click at [188, 151] on div ".think-parent { 1 2 3 4 5 6 7 8 9 10 11 12 13 14 15 16 17 18 19 20 21 22 23 24 …" at bounding box center [464, 221] width 558 height 281
type textarea "position: relative; z-index: 3;"
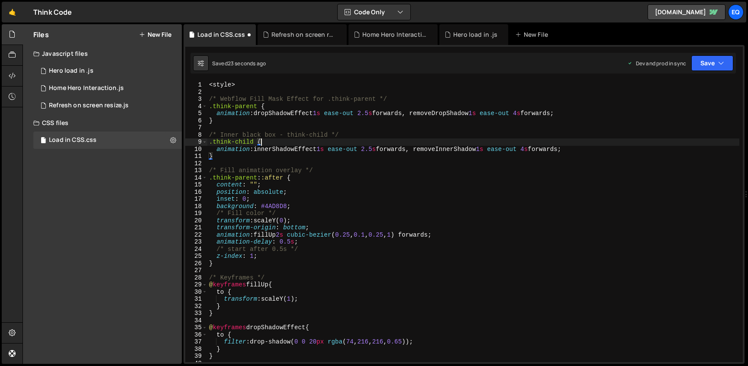
click at [324, 149] on div "< style > /* Webflow Fill Mask Effect for .think-parent */ .think-parent { anim…" at bounding box center [473, 228] width 532 height 295
click at [725, 58] on button "Save" at bounding box center [713, 63] width 42 height 16
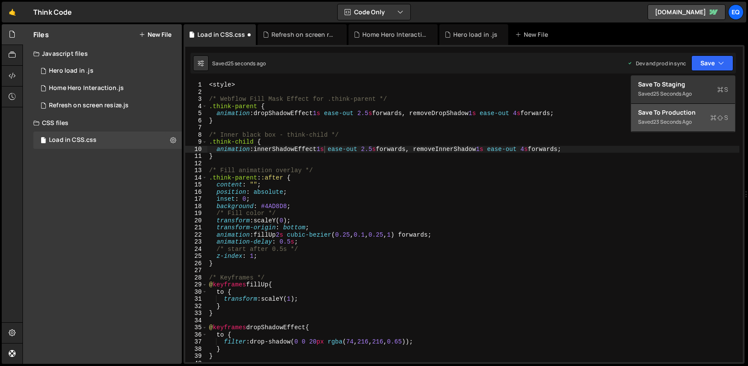
click at [698, 120] on div "Saved 23 seconds ago" at bounding box center [683, 122] width 90 height 10
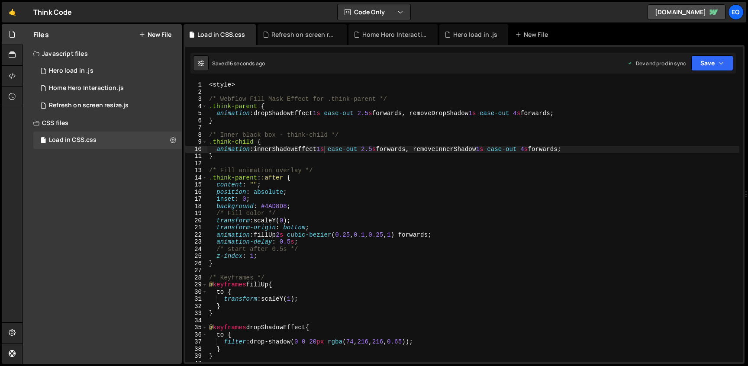
click at [366, 134] on div "< style > /* Webflow Fill Mask Effect for .think-parent */ .think-parent { anim…" at bounding box center [473, 228] width 532 height 295
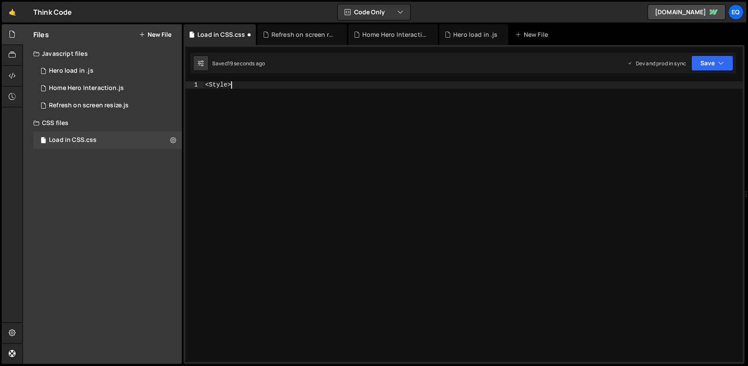
scroll to position [0, 1]
type textarea "<style>"
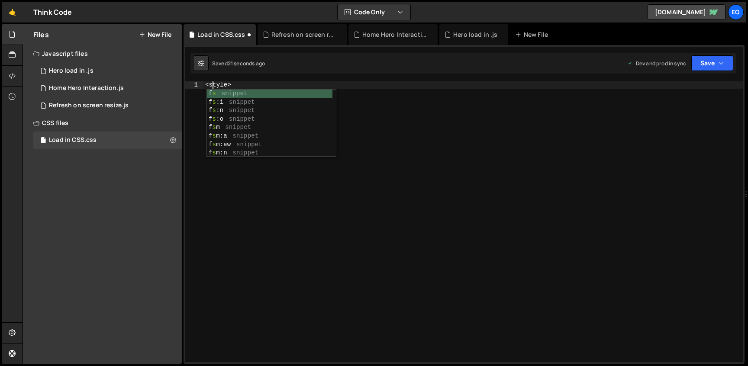
scroll to position [0, 0]
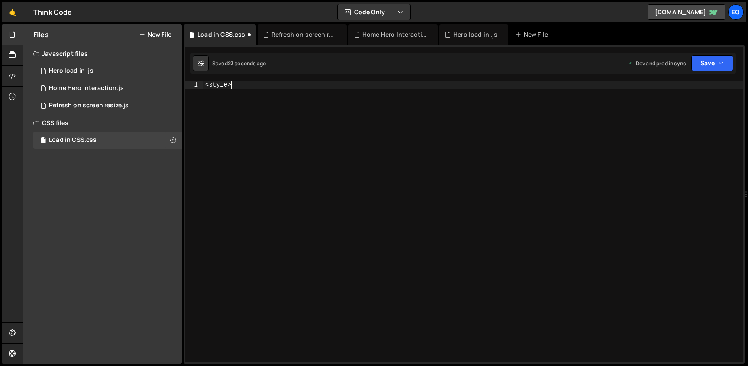
click at [298, 84] on div "< style >" at bounding box center [474, 228] width 540 height 295
paste textarea "<"
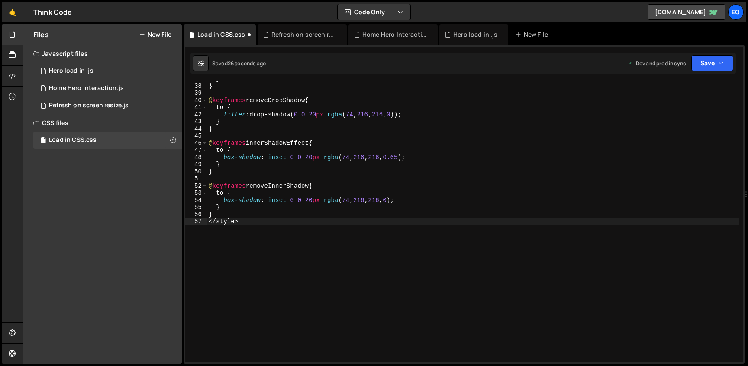
scroll to position [0, 1]
type textarea "</style>"
click at [719, 62] on icon "button" at bounding box center [722, 63] width 6 height 9
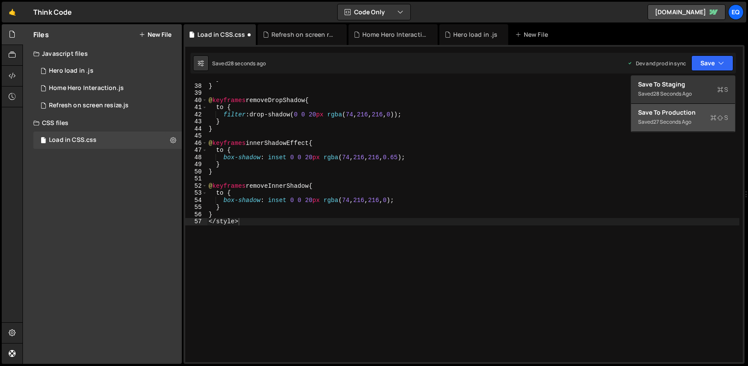
click at [687, 121] on div "27 seconds ago" at bounding box center [673, 121] width 38 height 7
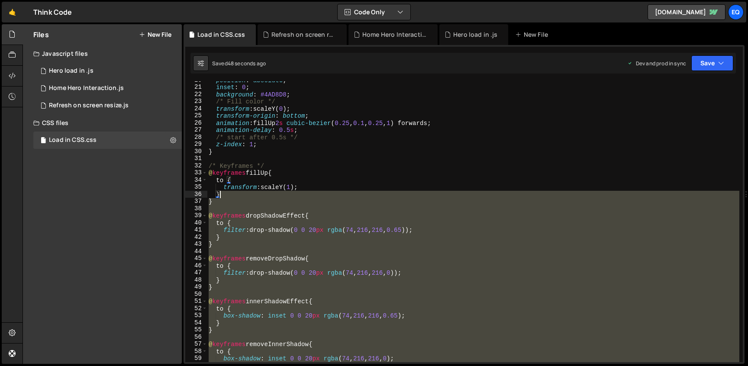
scroll to position [0, 0]
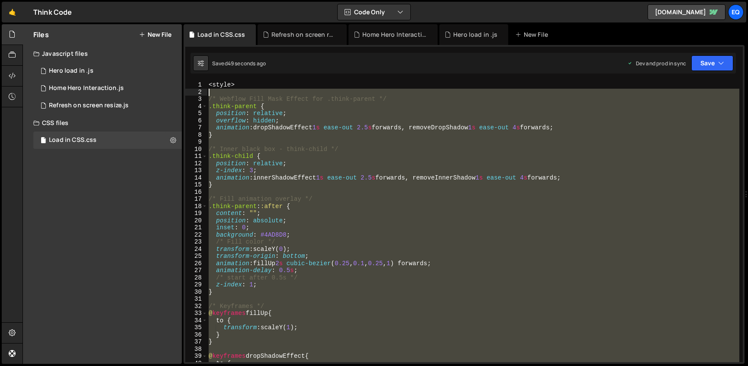
type textarea "/* Webflow Fill Mask Effect for .think-parent */"
paste textarea
drag, startPoint x: 251, startPoint y: 255, endPoint x: 200, endPoint y: 91, distance: 172.2
click at [200, 91] on div "1 2 3 4 5 6 7 8 9 10 11 12 13 14 15 16 17 18 19 20 21 22 23 24 25 26 27 28 29 3…" at bounding box center [464, 221] width 558 height 281
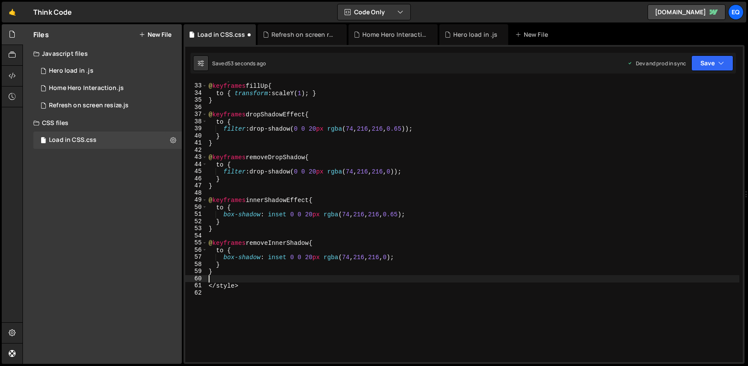
type textarea "}"
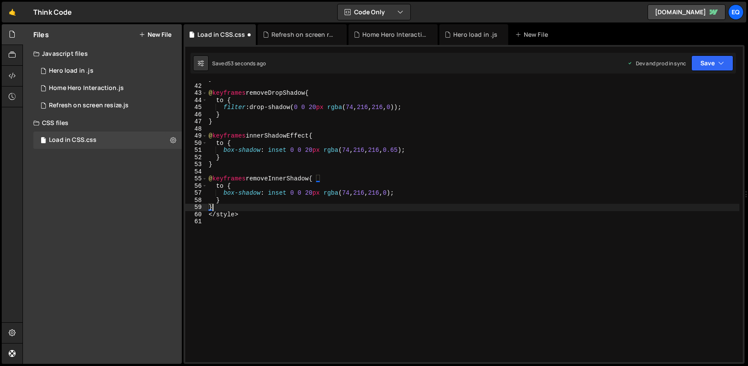
scroll to position [292, 0]
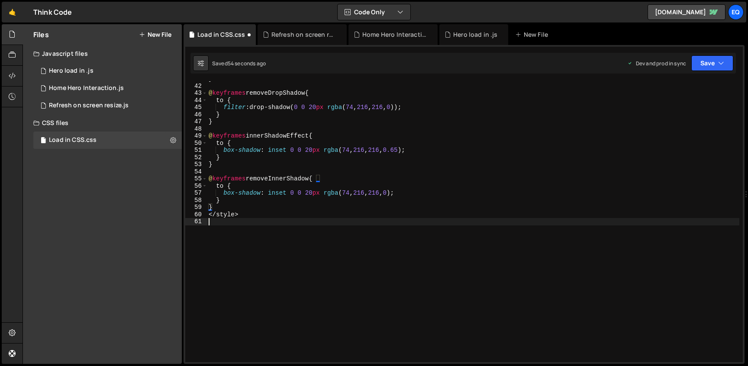
click at [265, 245] on div "} @ keyframes removeDropShadow { to { filter : drop-shadow( 0 0 20 px rgba ( 74…" at bounding box center [473, 222] width 533 height 295
type textarea "</style>"
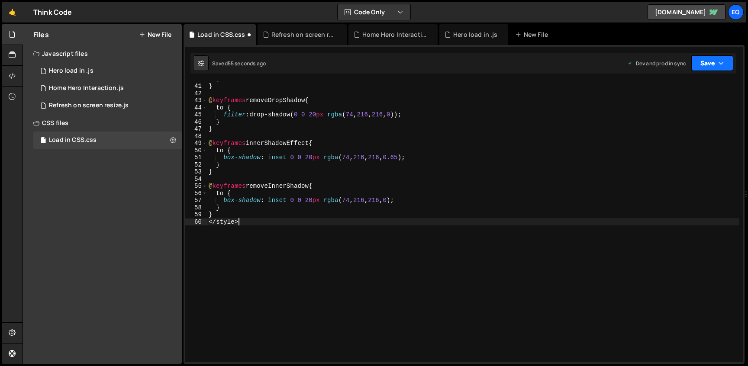
click at [725, 59] on button "Save" at bounding box center [713, 63] width 42 height 16
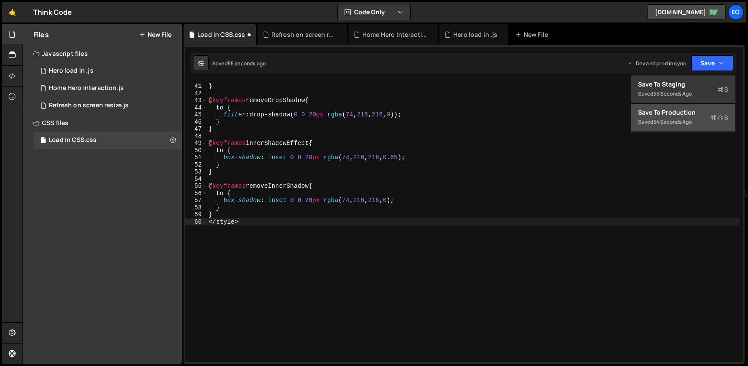
click at [694, 118] on div "Saved 54 seconds ago" at bounding box center [683, 122] width 90 height 10
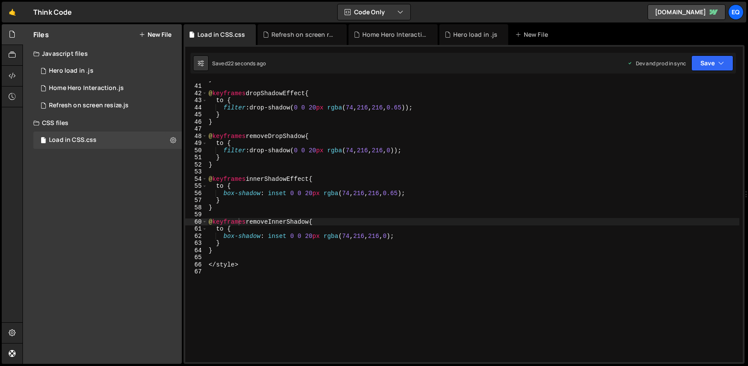
click at [216, 276] on div "} @ keyframes dropShadowEffect { to { filter : drop-shadow( 0 0 20 px rgba ( 74…" at bounding box center [473, 222] width 533 height 295
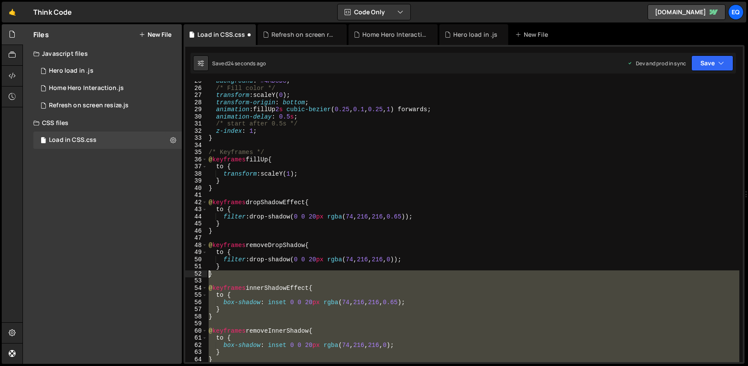
scroll to position [0, 0]
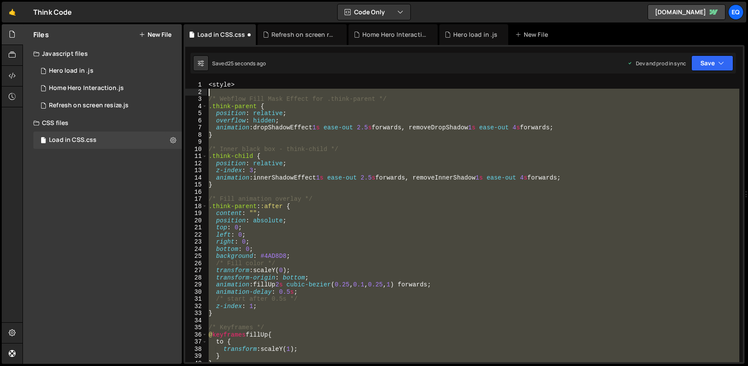
drag, startPoint x: 210, startPoint y: 255, endPoint x: 199, endPoint y: 93, distance: 162.8
click at [199, 93] on div "</style> 1 2 3 4 5 6 7 8 9 10 11 12 13 14 15 16 17 18 19 20 21 22 23 24 25 26 2…" at bounding box center [464, 221] width 558 height 281
type textarea "/* Webflow Fill Mask Effect for .think-parent */"
paste textarea
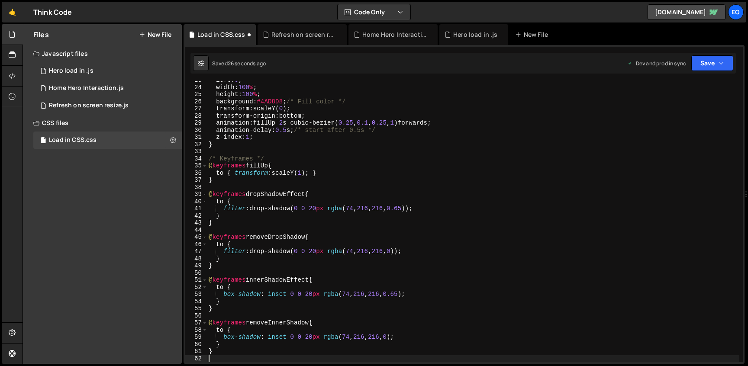
type textarea "}"
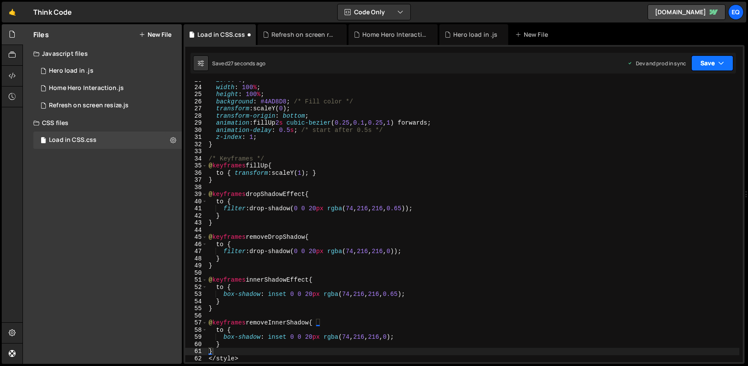
click at [728, 65] on button "Save" at bounding box center [713, 63] width 42 height 16
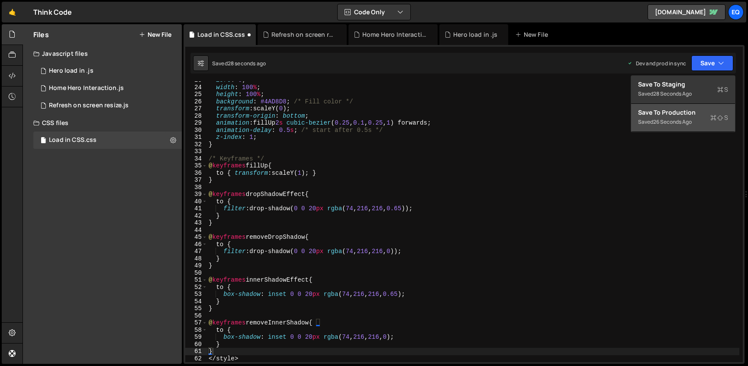
click at [698, 118] on div "Saved 26 seconds ago" at bounding box center [683, 122] width 90 height 10
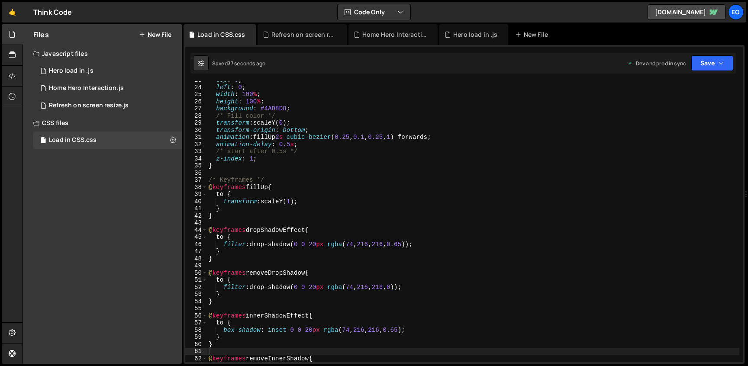
click at [353, 173] on div "top : 0 ; left : 0 ; width : 100 % ; height : 100 % ; background : #4AD8D8 ; /*…" at bounding box center [473, 224] width 533 height 295
type textarea "</style>"
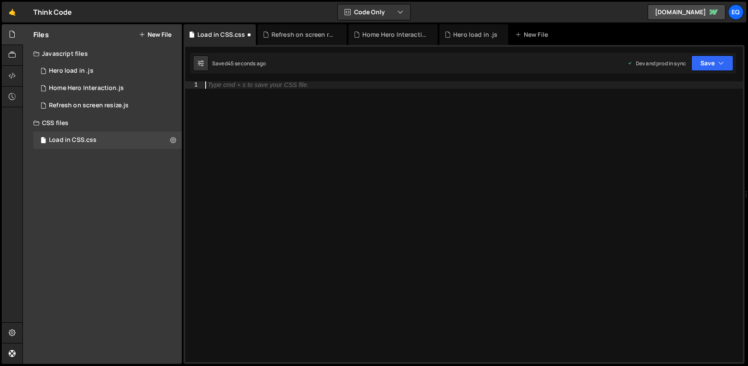
click at [714, 73] on div "Saved 45 seconds ago Dev and prod in sync Upgrade to Edit Save Save to Staging …" at bounding box center [464, 63] width 546 height 21
click at [714, 55] on button "Save" at bounding box center [713, 63] width 42 height 16
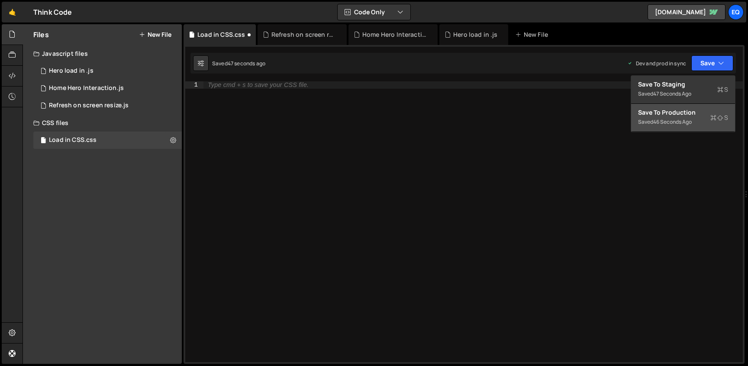
click at [700, 116] on div "Save to Production S" at bounding box center [683, 112] width 90 height 9
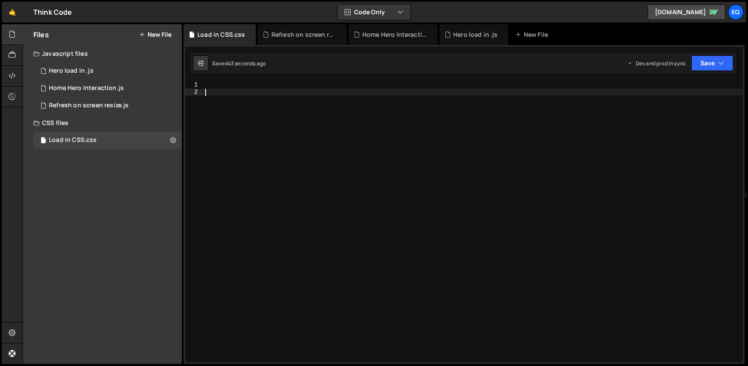
click at [405, 109] on div at bounding box center [474, 228] width 540 height 295
paste textarea "</style>"
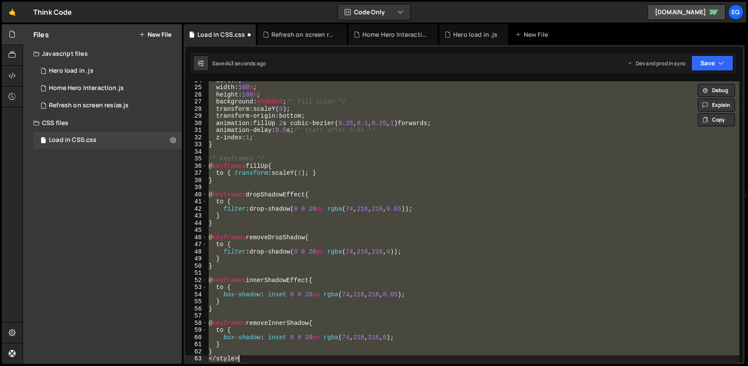
paste textarea
type textarea "</style>"
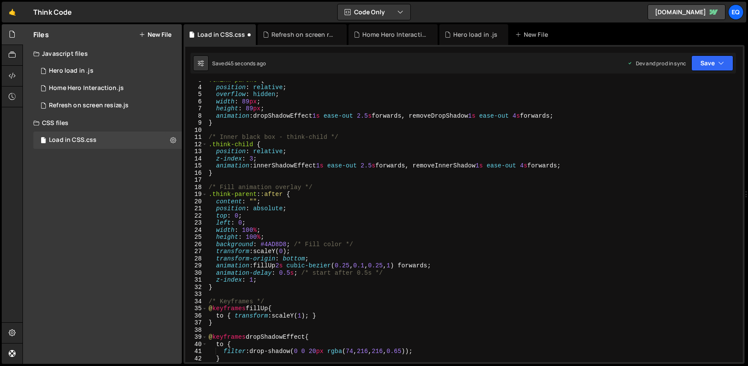
scroll to position [0, 0]
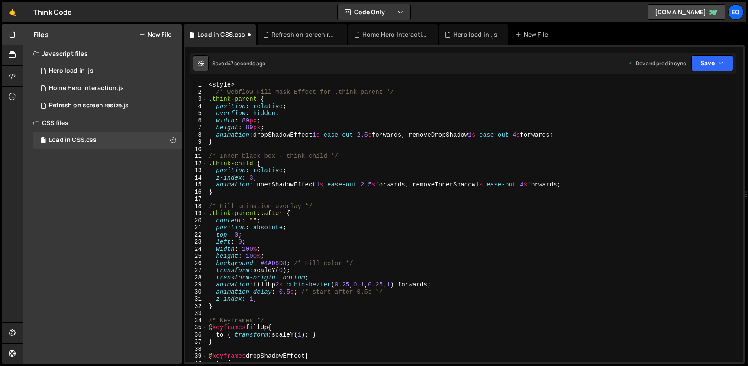
click at [199, 65] on icon at bounding box center [201, 63] width 6 height 9
select select "editor"
select select "ace/theme/monokai"
type input "14"
checkbox input "true"
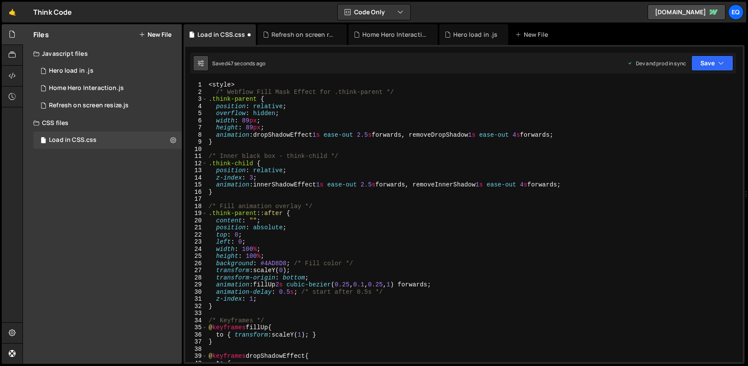
checkbox input "true"
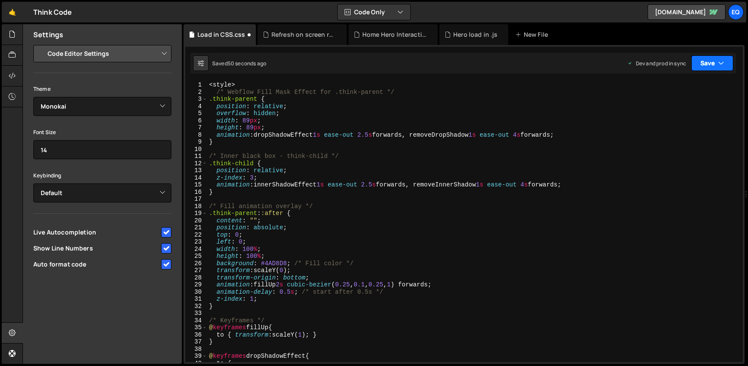
click at [711, 66] on button "Save" at bounding box center [713, 63] width 42 height 16
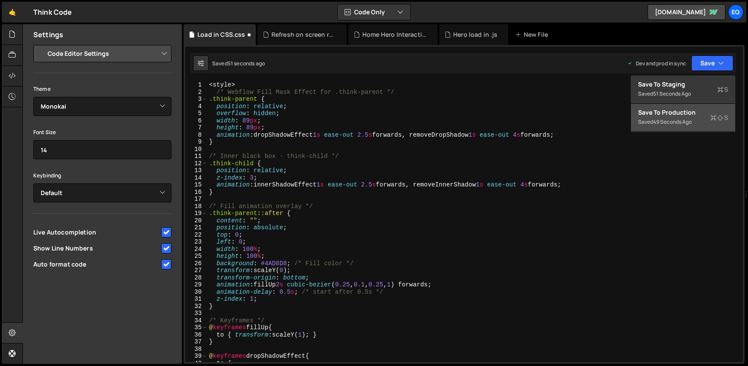
click at [698, 119] on div "Saved 49 seconds ago" at bounding box center [683, 122] width 90 height 10
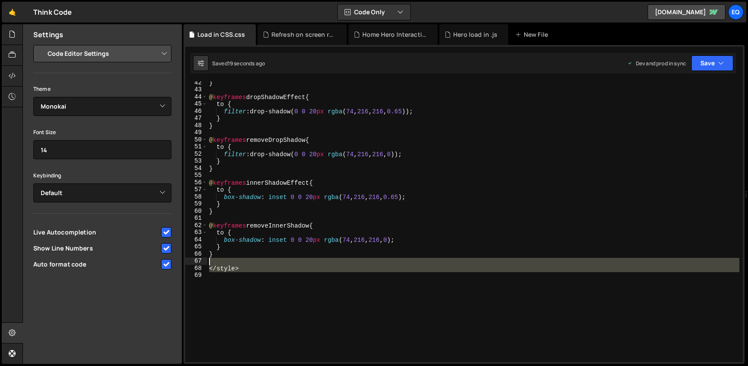
drag, startPoint x: 259, startPoint y: 288, endPoint x: 207, endPoint y: 262, distance: 58.9
click at [207, 262] on div "42 43 44 45 46 47 48 49 50 51 52 53 54 55 56 57 58 59 60 61 62 63 64 65 66 67 6…" at bounding box center [464, 221] width 558 height 281
type textarea "</style>"
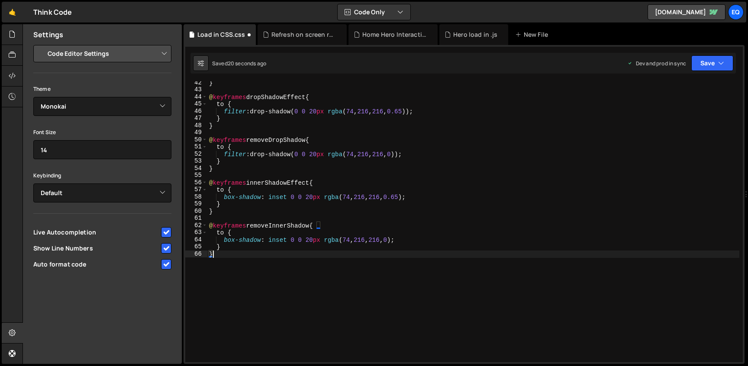
scroll to position [0, 0]
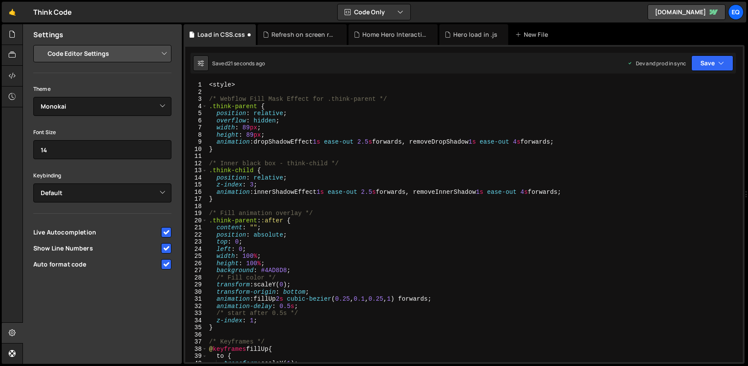
click at [206, 91] on div "2" at bounding box center [196, 92] width 22 height 7
click at [208, 96] on div "< style > /* Webflow Fill Mask Effect for .think-parent */ .think-parent { posi…" at bounding box center [473, 228] width 532 height 295
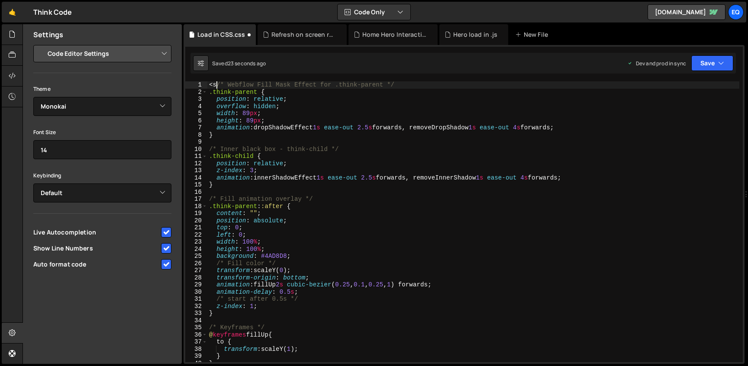
type textarea "/* Webflow Fill Mask Effect for .think-parent */"
click at [695, 59] on button "Save" at bounding box center [713, 63] width 42 height 16
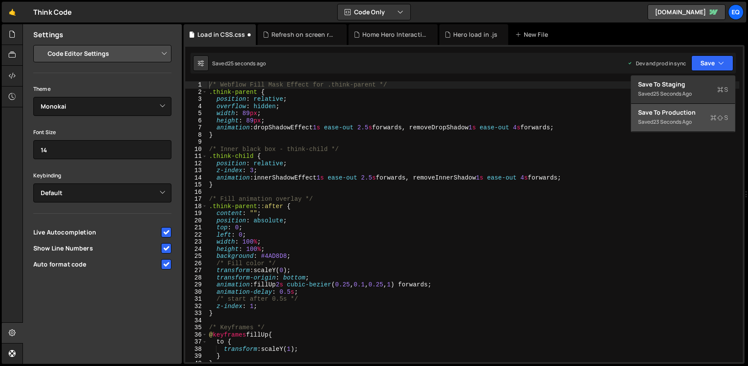
click at [689, 119] on div "23 seconds ago" at bounding box center [673, 121] width 39 height 7
